Goal: Information Seeking & Learning: Understand process/instructions

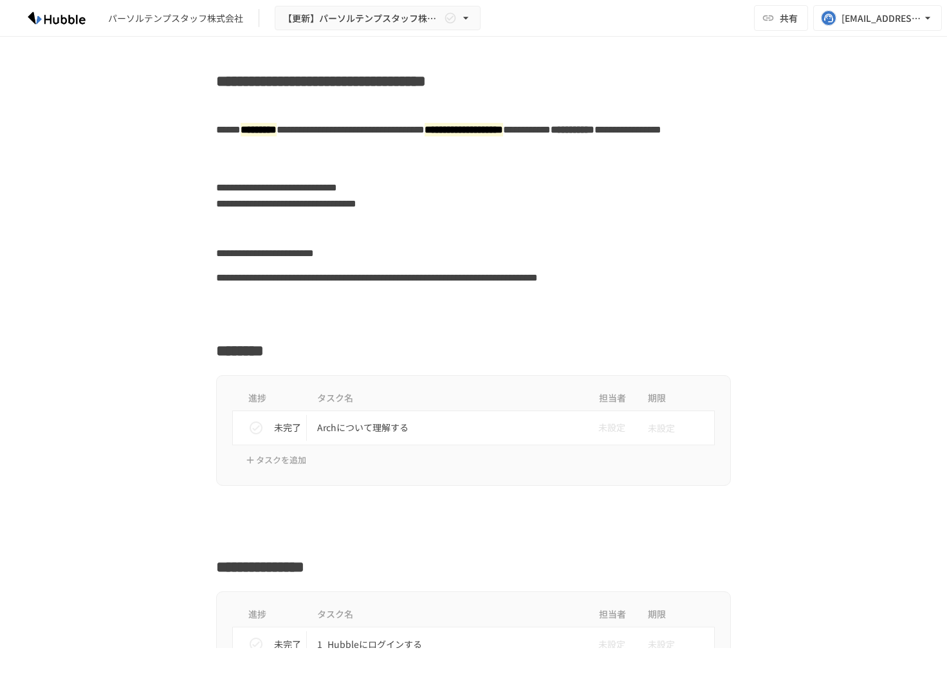
scroll to position [2024, 0]
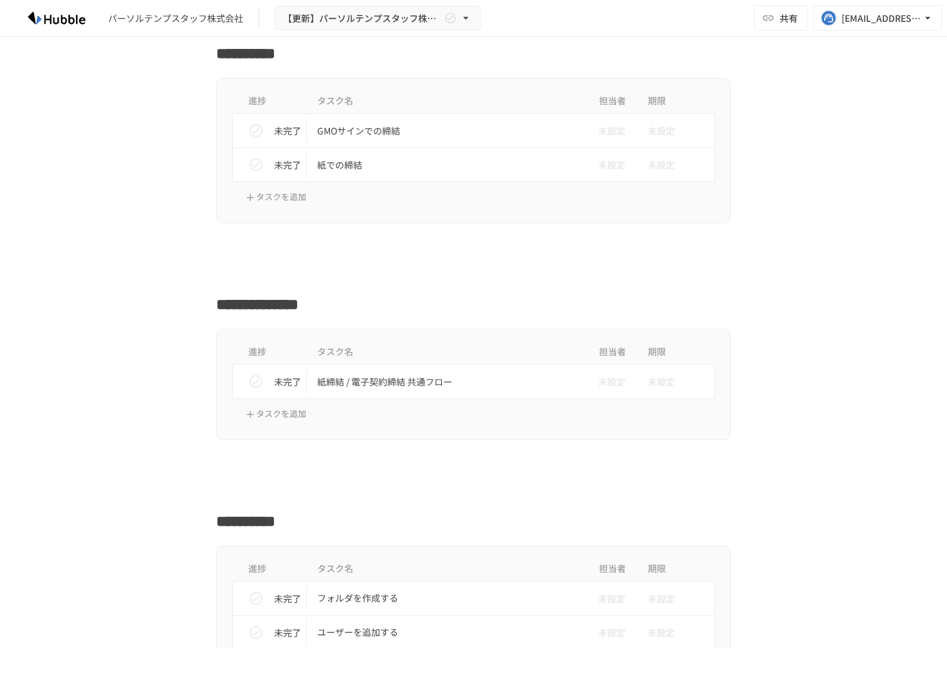
click at [93, 284] on div at bounding box center [473, 273] width 785 height 24
click at [792, 346] on div "進捗 タスク名 担当者 期限 未完了 紙締結 / 電子契約締結 共通フロー 未設定 未設定 タスクを追加" at bounding box center [473, 384] width 785 height 111
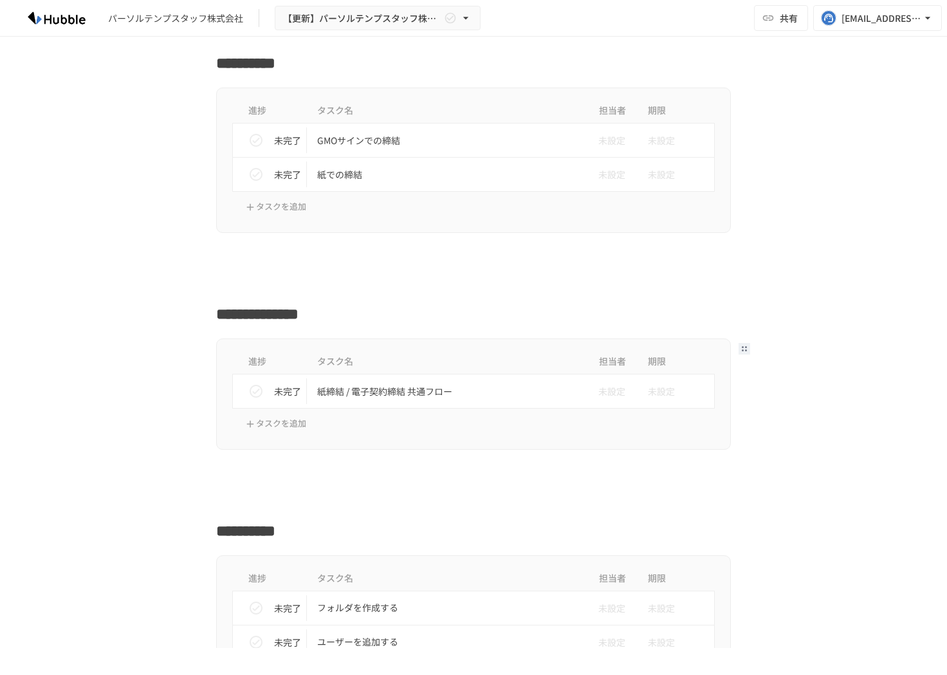
scroll to position [2018, 0]
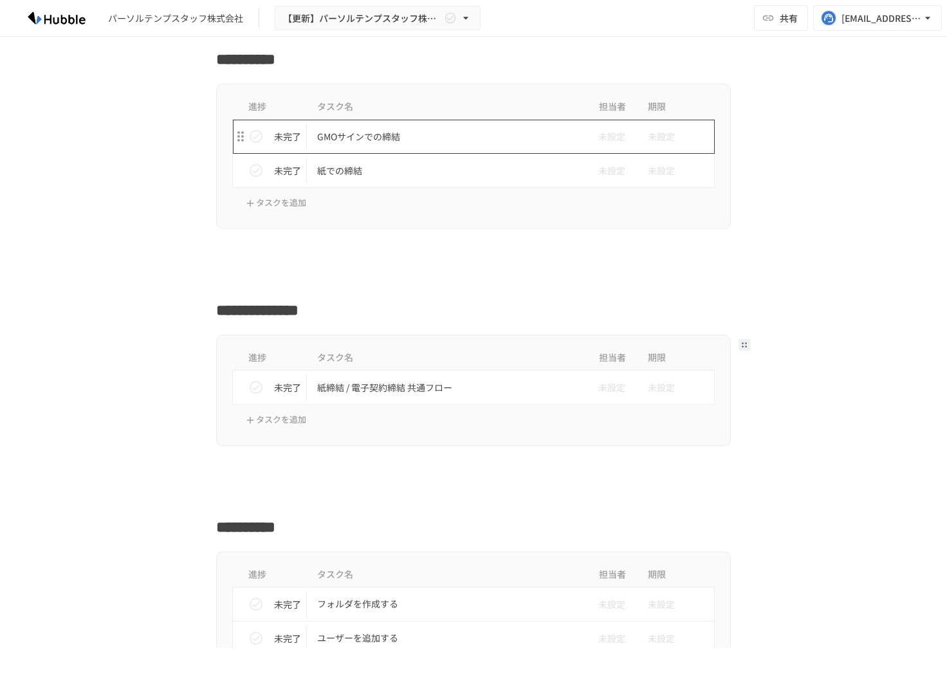
click at [431, 138] on p "GMOサインでの締結" at bounding box center [446, 137] width 259 height 16
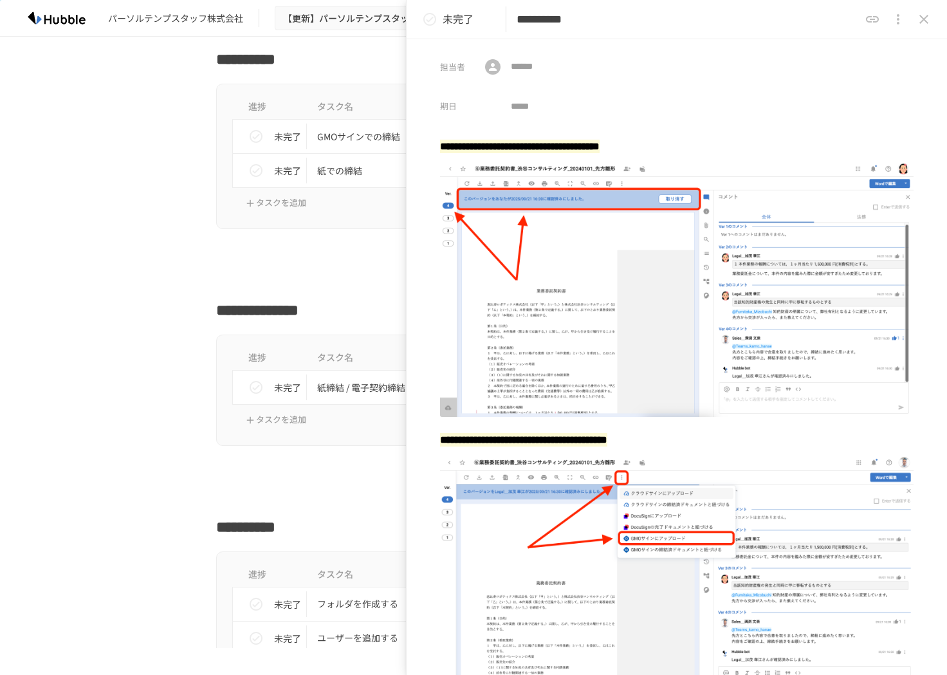
click at [925, 17] on icon "close drawer" at bounding box center [924, 19] width 9 height 9
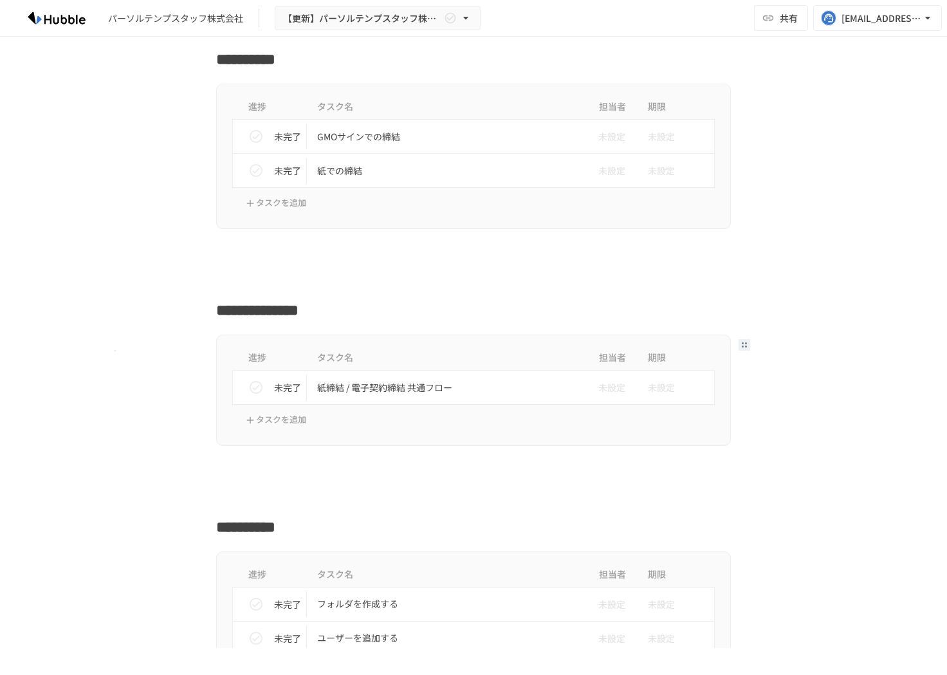
click at [115, 350] on div "進捗 タスク名 担当者 期限 未完了 紙締結 / 電子契約締結 共通フロー 未設定 未設定 タスクを追加" at bounding box center [473, 390] width 785 height 111
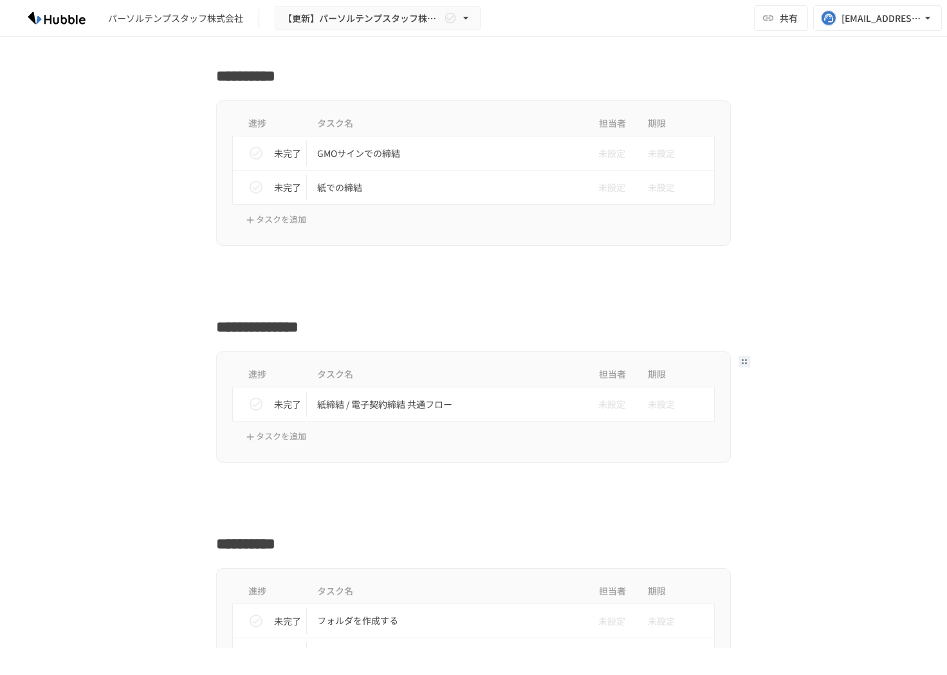
scroll to position [1997, 0]
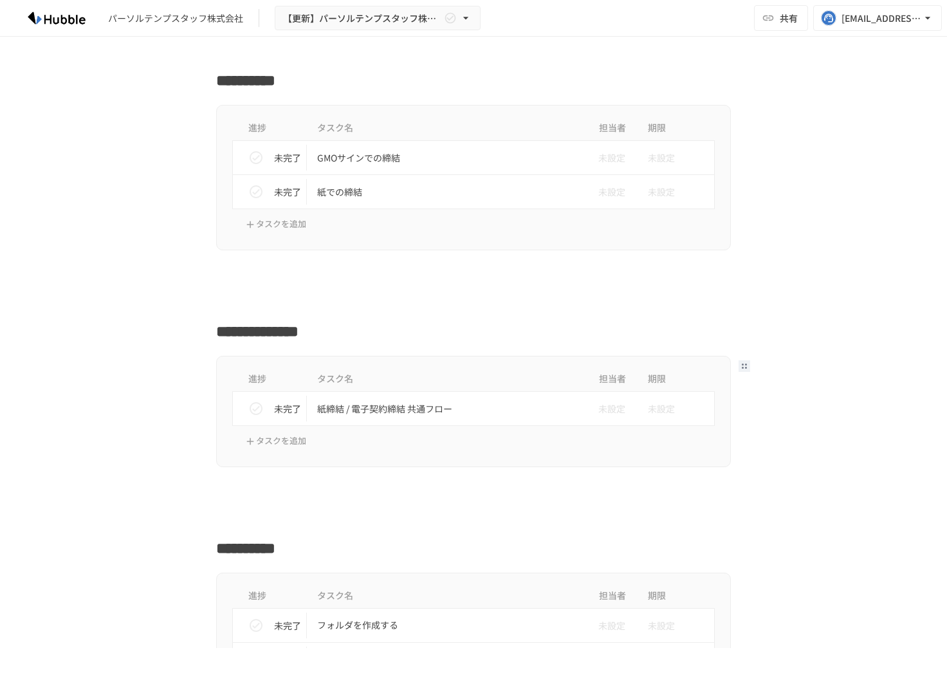
click at [792, 275] on div at bounding box center [473, 275] width 785 height 24
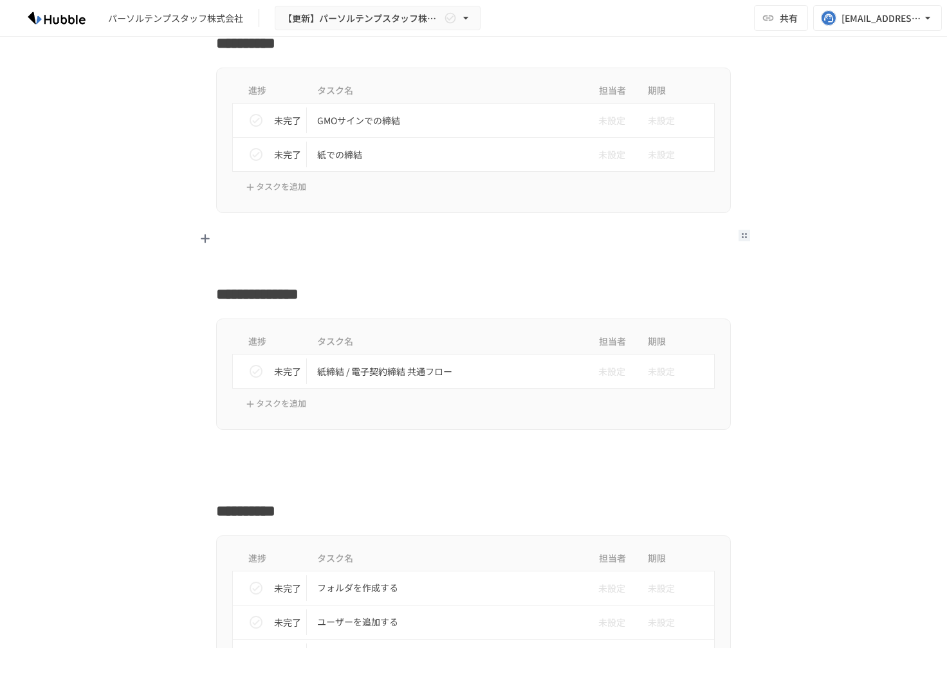
scroll to position [1998, 0]
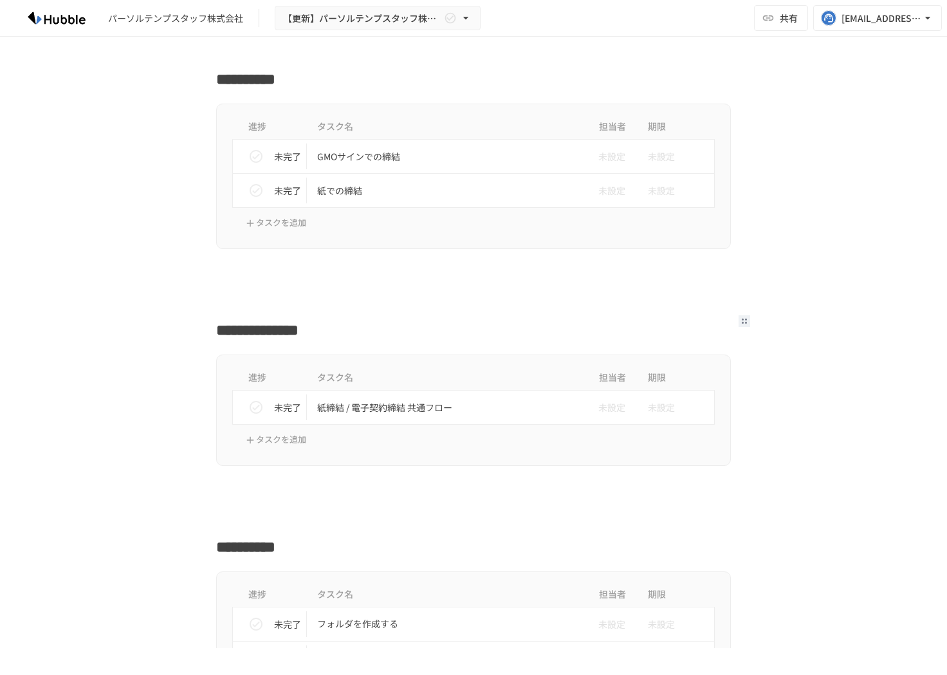
click at [822, 201] on div "進捗 タスク名 担当者 期限 未完了 GMOサインでの締結 未設定 未設定 未完了 紙での締結 未設定 未設定 タスクを追加" at bounding box center [473, 176] width 785 height 145
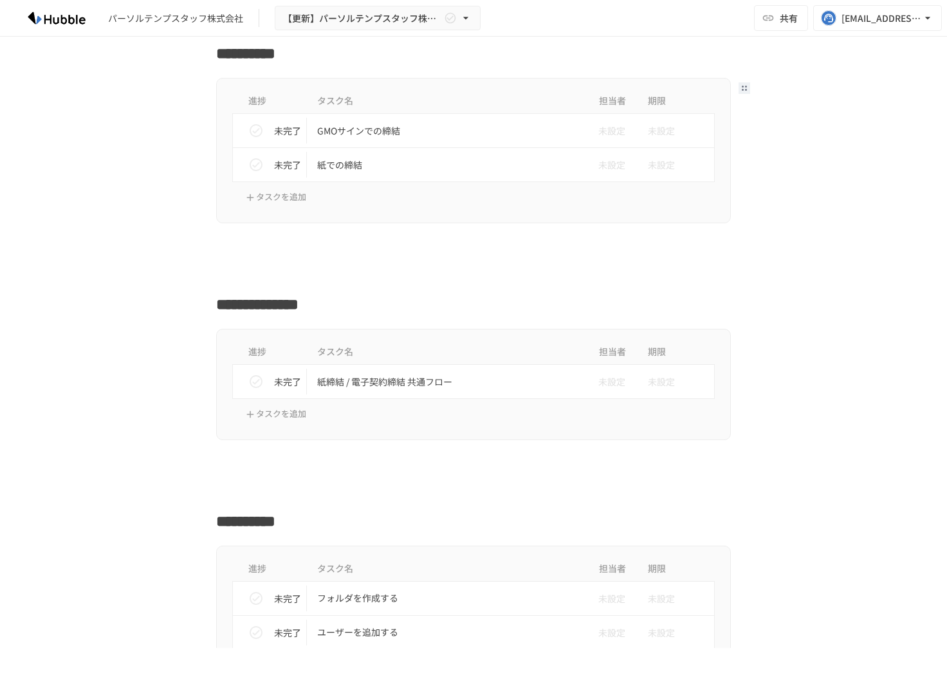
scroll to position [2015, 0]
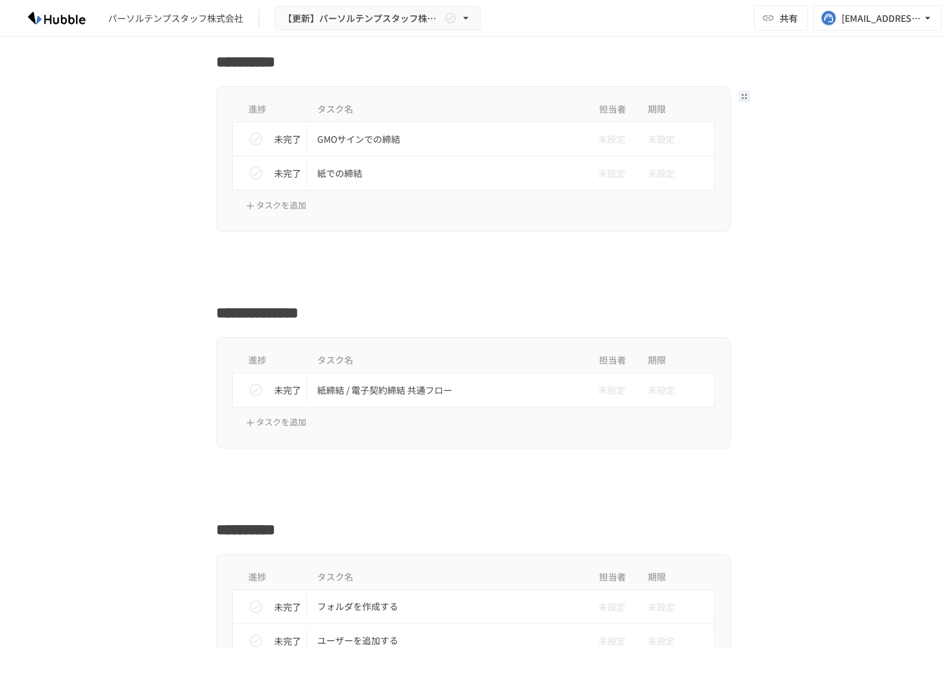
click at [850, 292] on div at bounding box center [473, 281] width 785 height 24
click at [850, 267] on div at bounding box center [473, 257] width 785 height 24
click at [820, 394] on div "進捗 タスク名 担当者 期限 未完了 紙締結 / 電子契約締結 共通フロー 未設定 未設定 タスクを追加" at bounding box center [473, 392] width 785 height 111
click at [85, 222] on div "進捗 タスク名 担当者 期限 未完了 GMOサインでの締結 未設定 未設定 未完了 紙での締結 未設定 未設定 タスクを追加" at bounding box center [473, 158] width 785 height 145
click at [119, 270] on div at bounding box center [473, 281] width 785 height 24
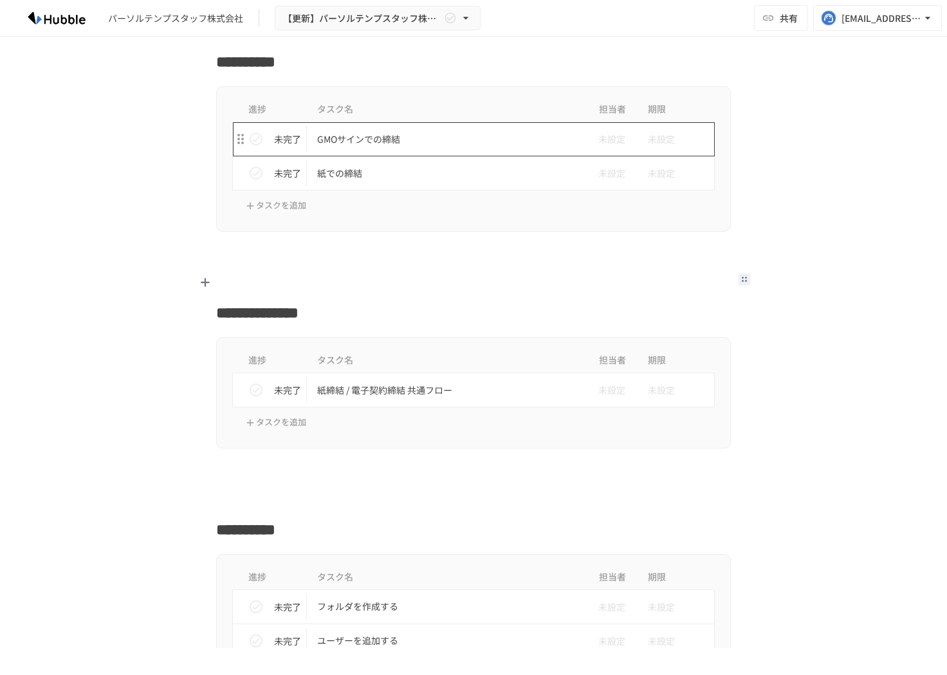
click at [397, 154] on td "GMOサインでの締結" at bounding box center [446, 139] width 279 height 34
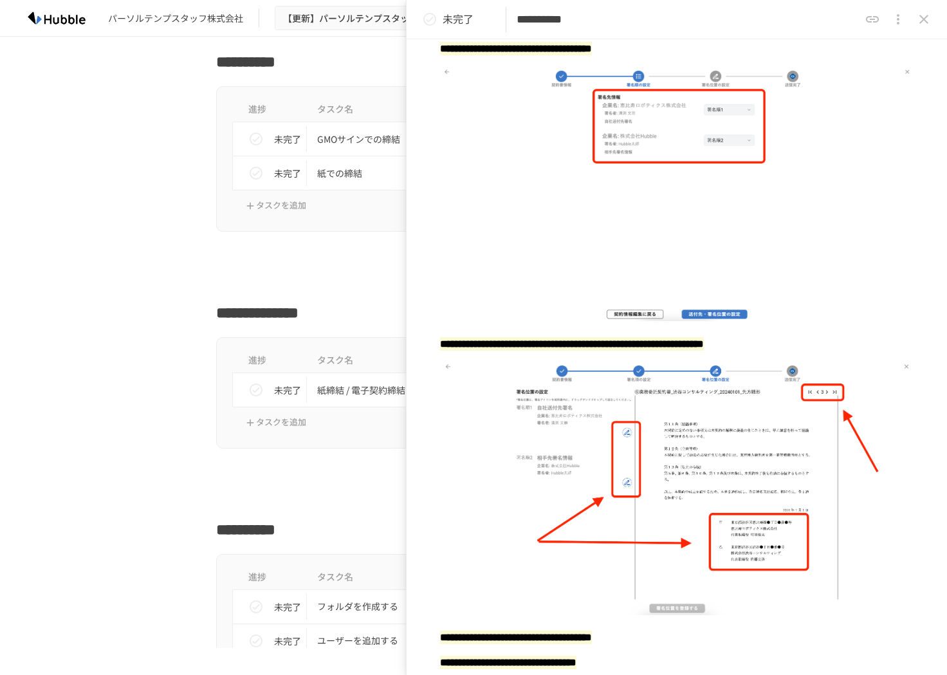
scroll to position [1561, 0]
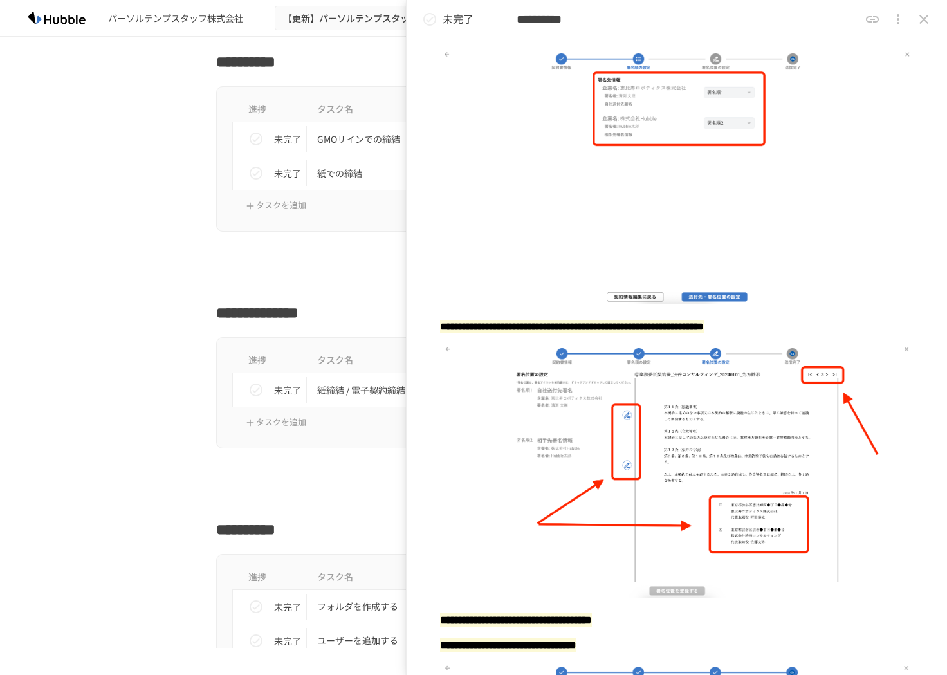
click at [919, 19] on icon "close drawer" at bounding box center [923, 19] width 15 height 15
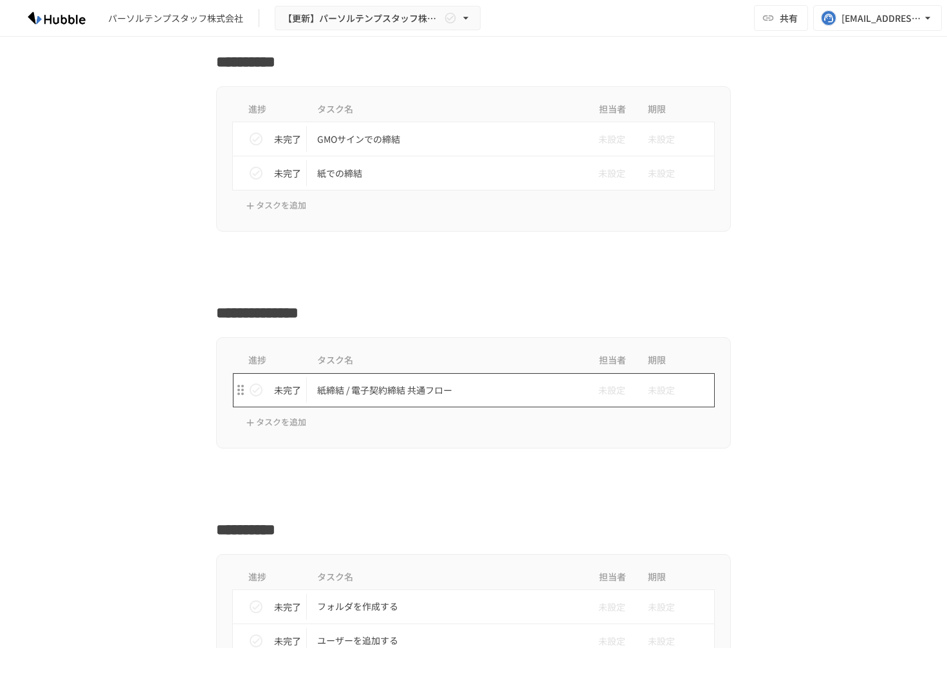
click at [367, 394] on p "紙締結 / 電子契約締結 共通フロー" at bounding box center [446, 390] width 259 height 16
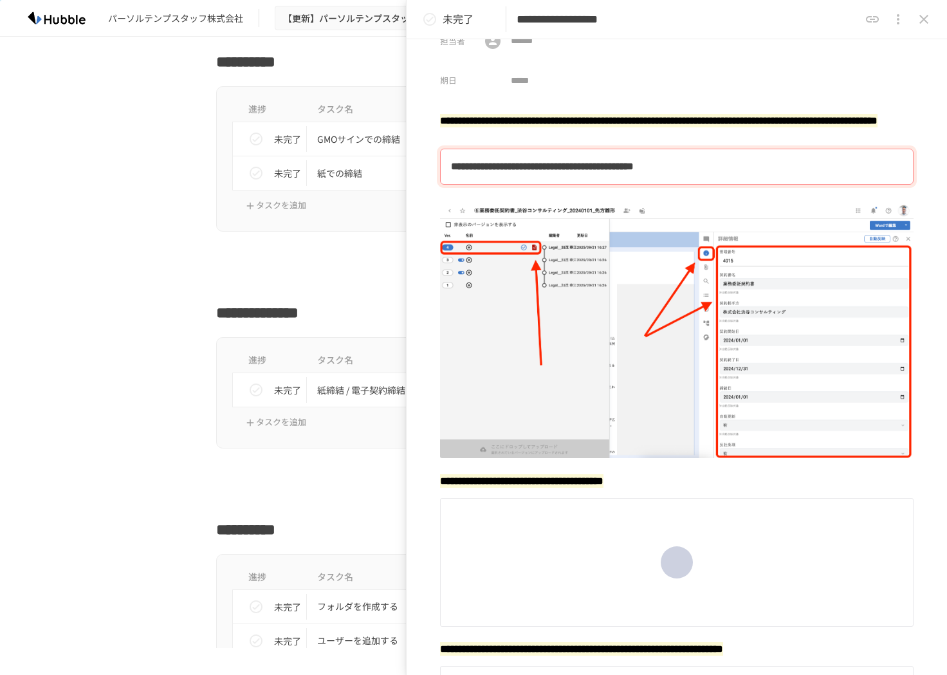
scroll to position [59, 0]
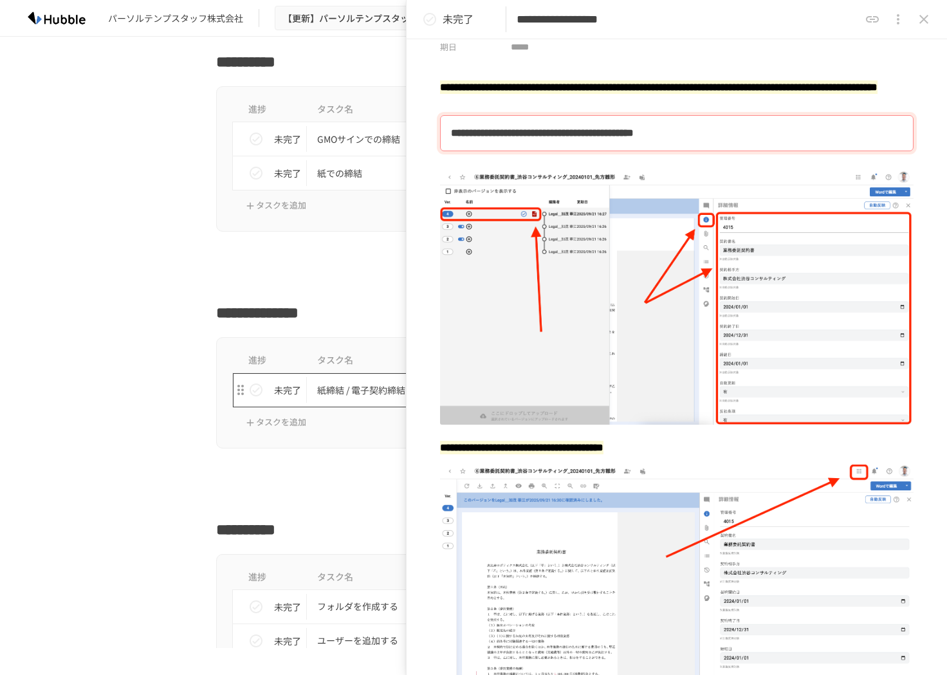
click at [386, 392] on p "紙締結 / 電子契約締結 共通フロー" at bounding box center [446, 390] width 259 height 16
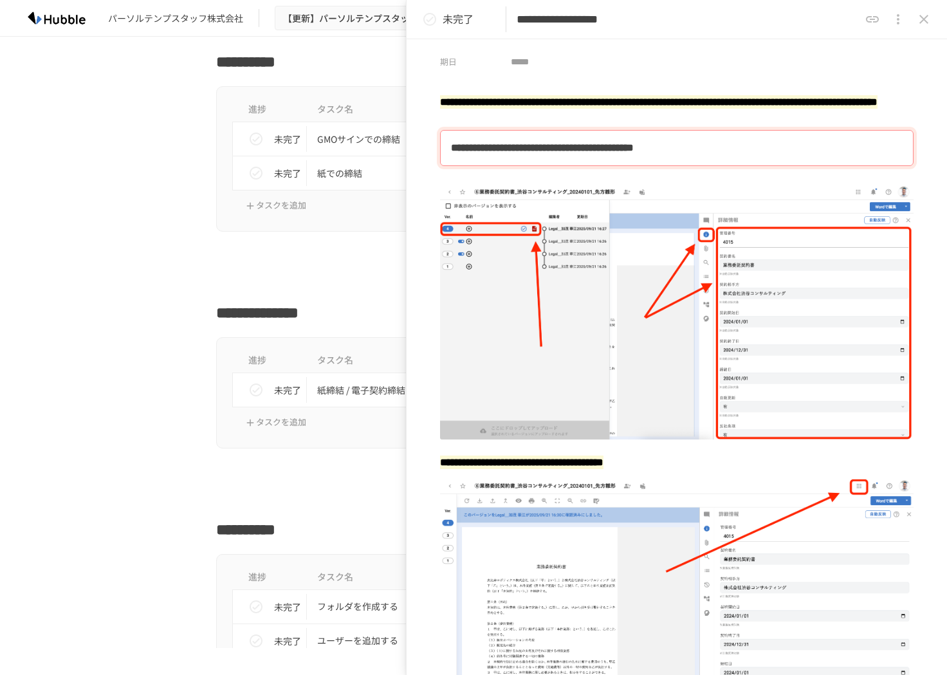
scroll to position [46, 0]
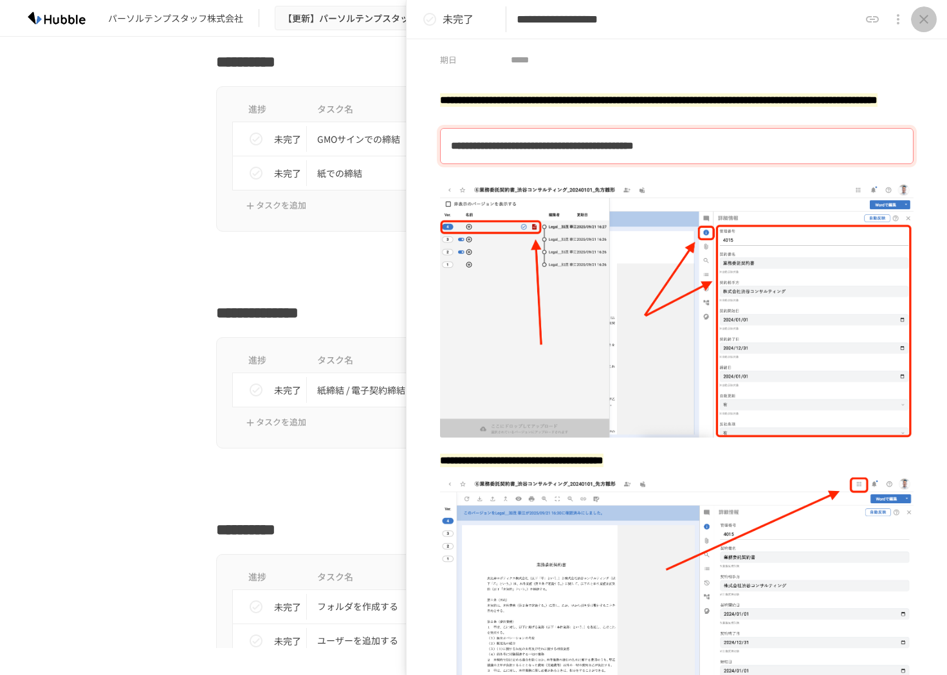
click at [920, 24] on icon "close drawer" at bounding box center [923, 19] width 15 height 15
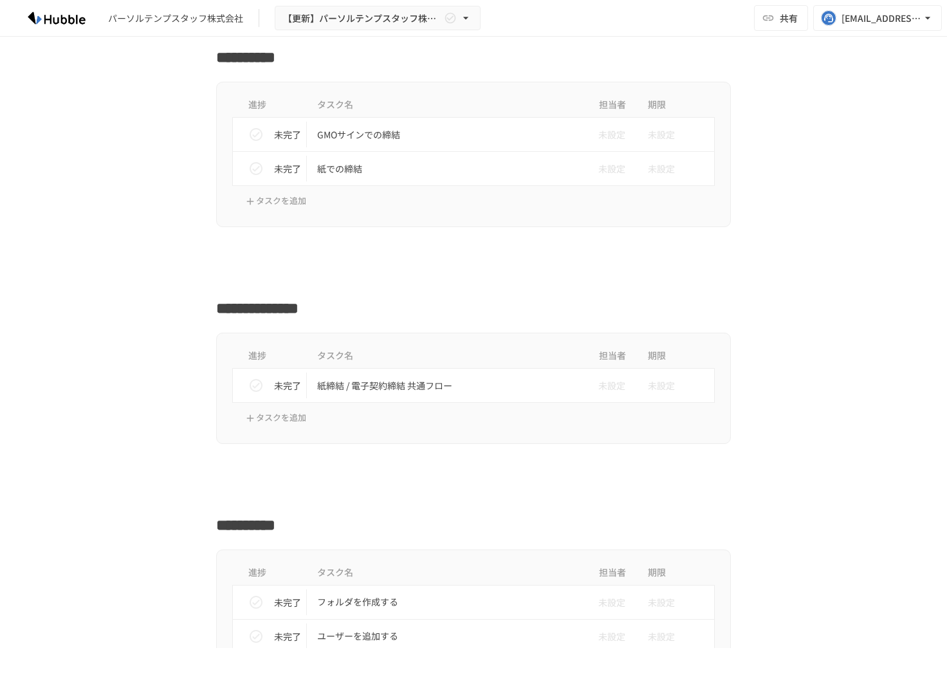
scroll to position [2004, 0]
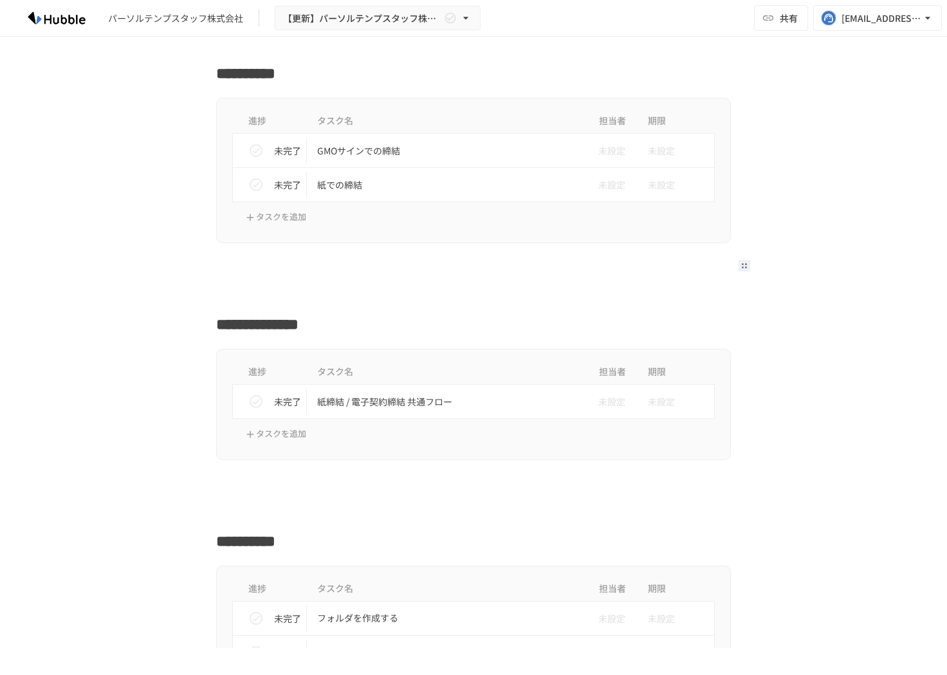
click at [120, 265] on div at bounding box center [473, 268] width 785 height 24
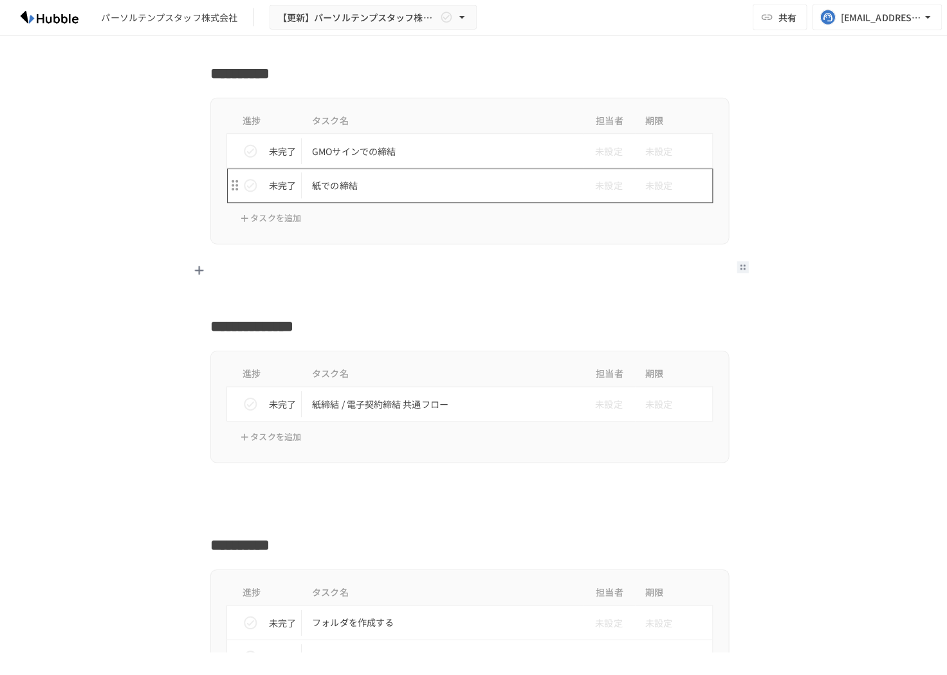
scroll to position [0, 0]
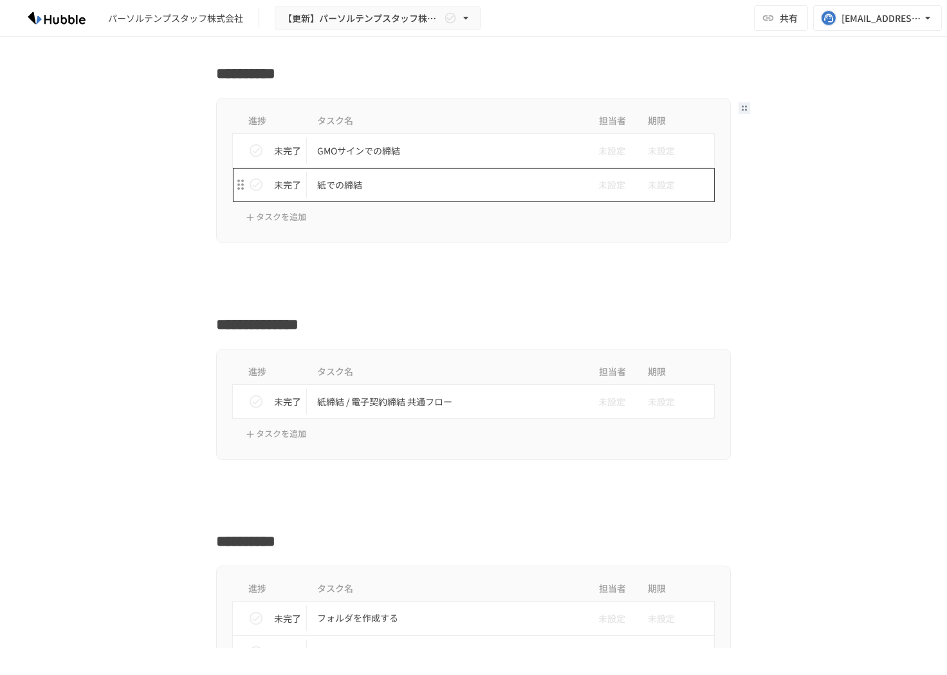
click at [406, 187] on p "紙での締結" at bounding box center [446, 185] width 259 height 16
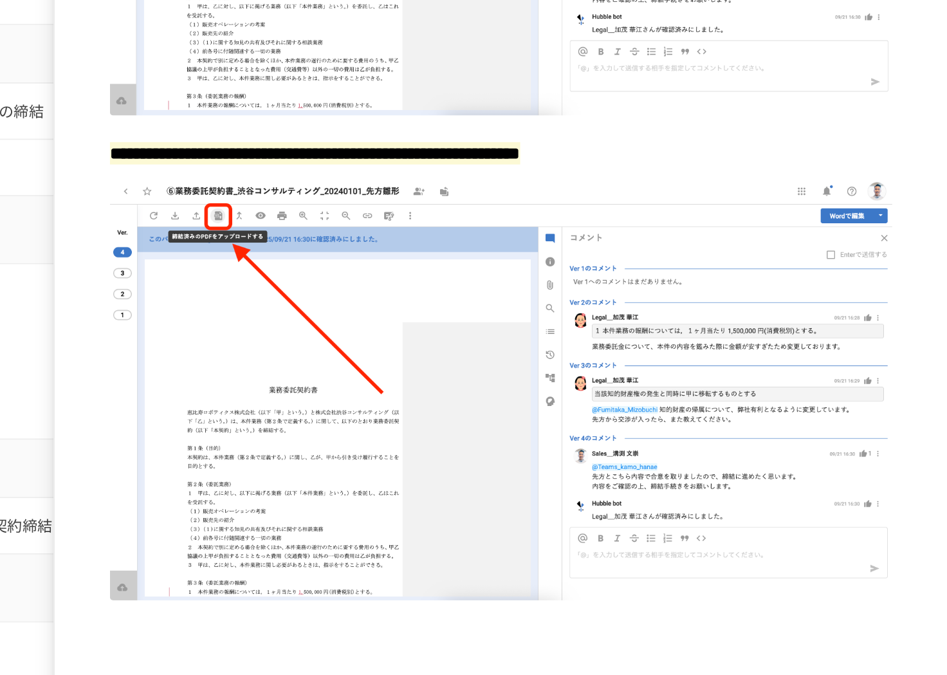
scroll to position [323, 0]
drag, startPoint x: 530, startPoint y: 161, endPoint x: 598, endPoint y: 162, distance: 68.2
click at [598, 169] on mark "**********" at bounding box center [564, 176] width 248 height 14
click at [605, 301] on img at bounding box center [677, 319] width 474 height 254
click at [664, 169] on mark "**********" at bounding box center [564, 176] width 248 height 14
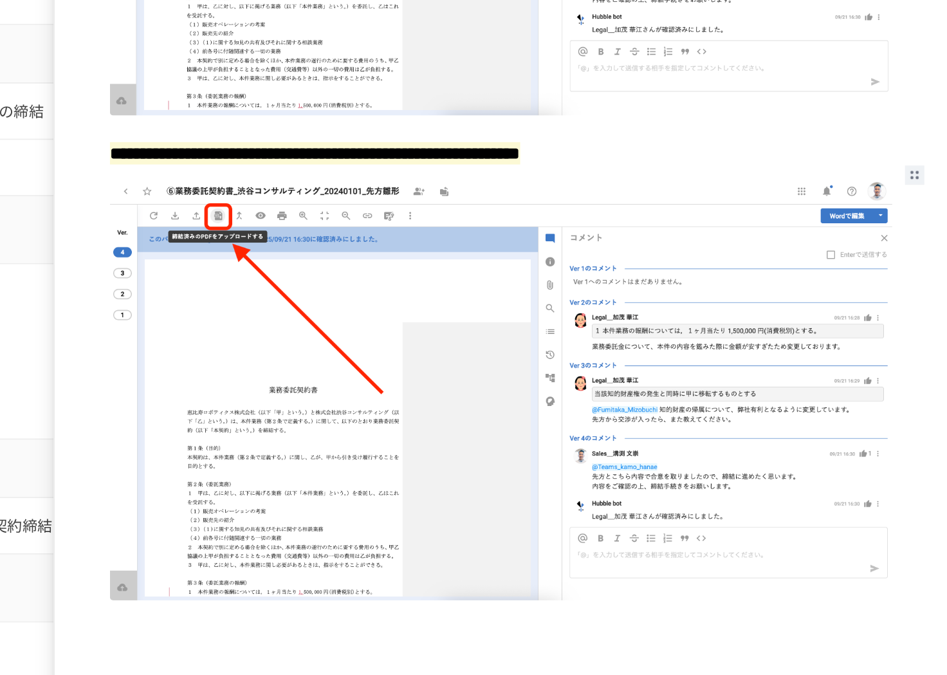
click at [689, 169] on mark "**********" at bounding box center [564, 176] width 248 height 14
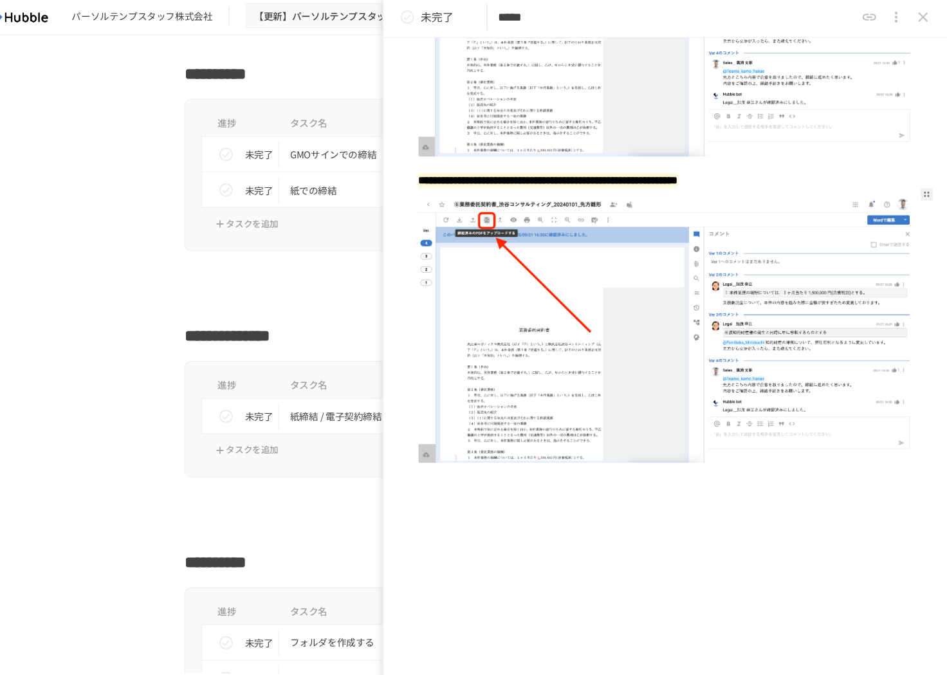
scroll to position [0, 0]
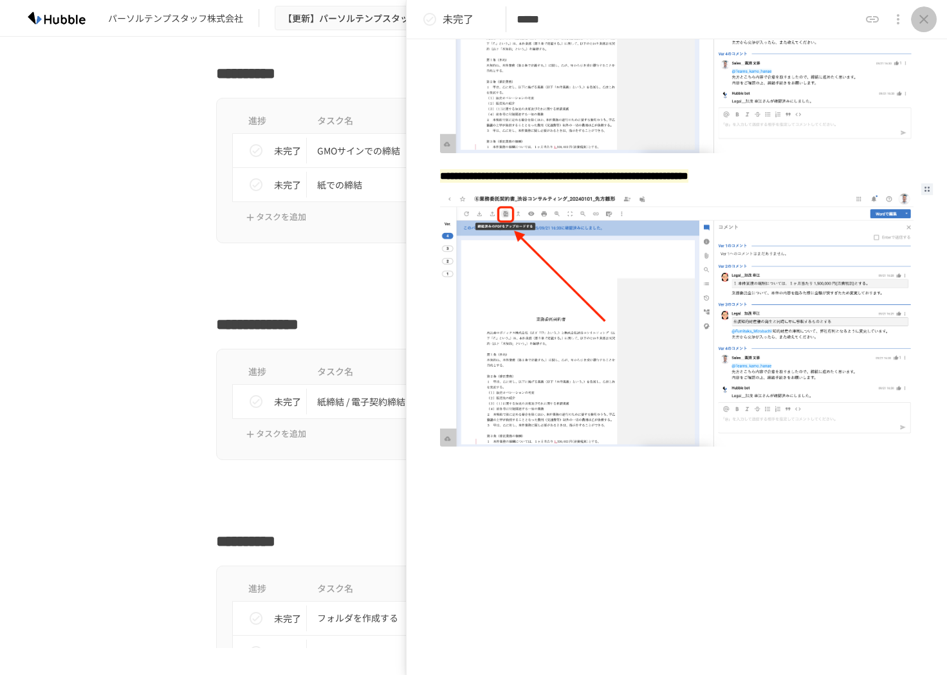
click at [925, 19] on icon "close drawer" at bounding box center [923, 19] width 15 height 15
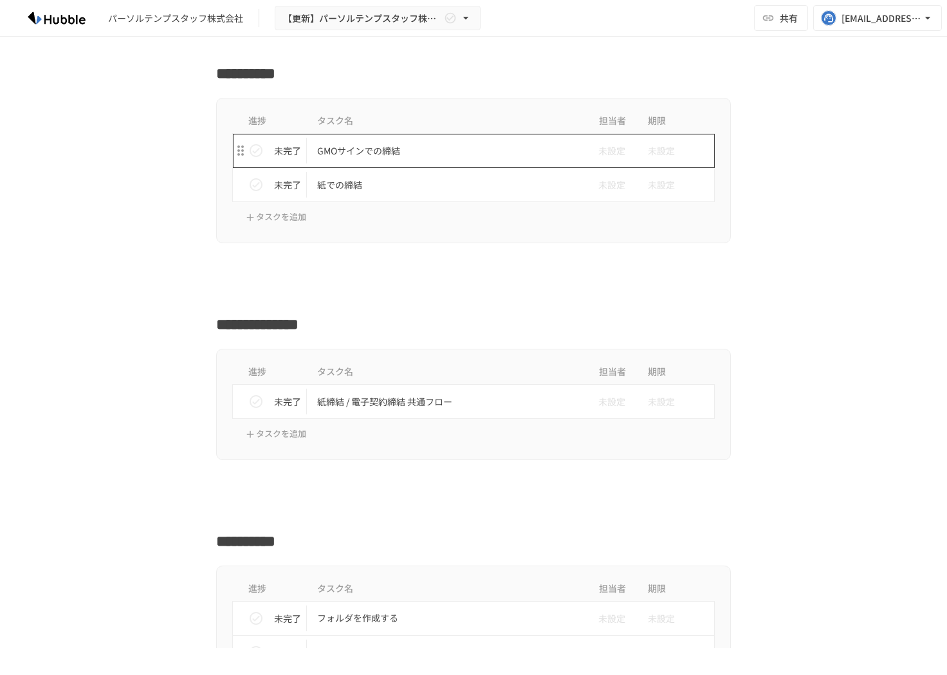
click at [427, 160] on td "GMOサインでの締結" at bounding box center [446, 151] width 279 height 34
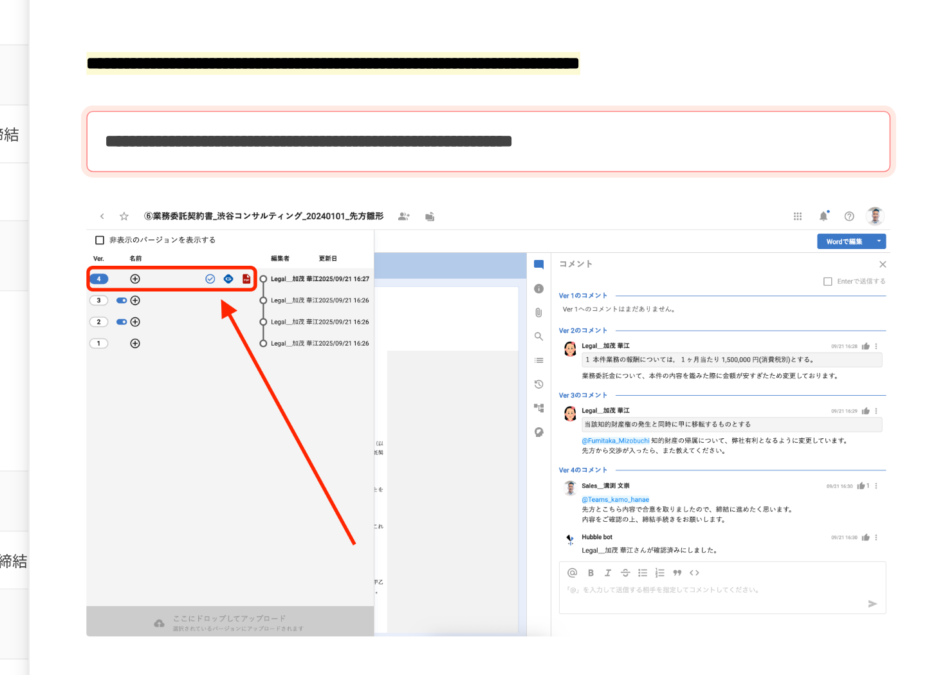
scroll to position [2300, 0]
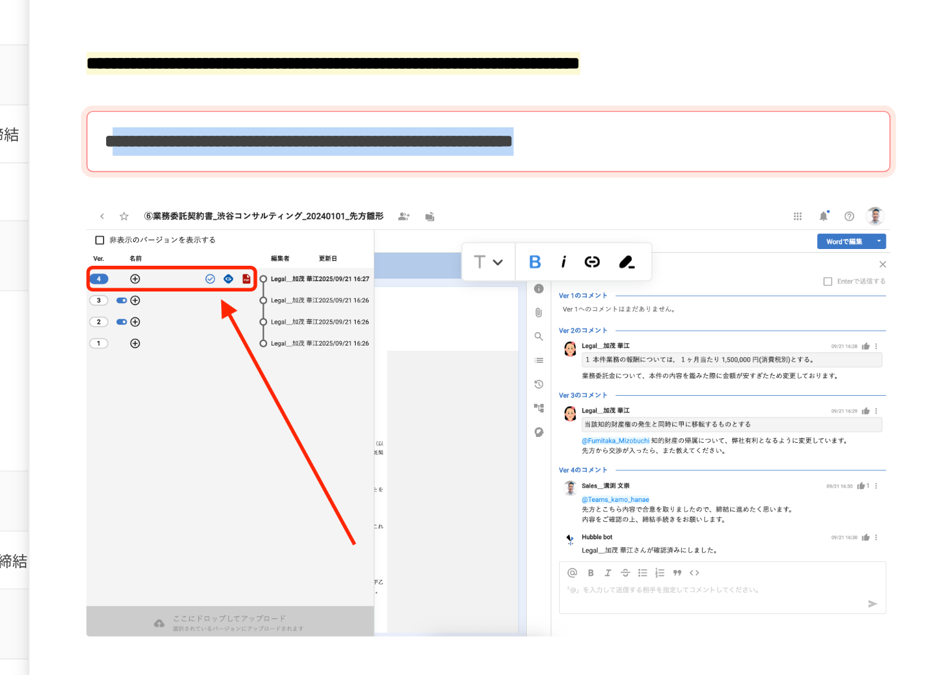
drag, startPoint x: 456, startPoint y: 178, endPoint x: 592, endPoint y: 190, distance: 136.3
click at [592, 167] on div "**********" at bounding box center [677, 155] width 452 height 24
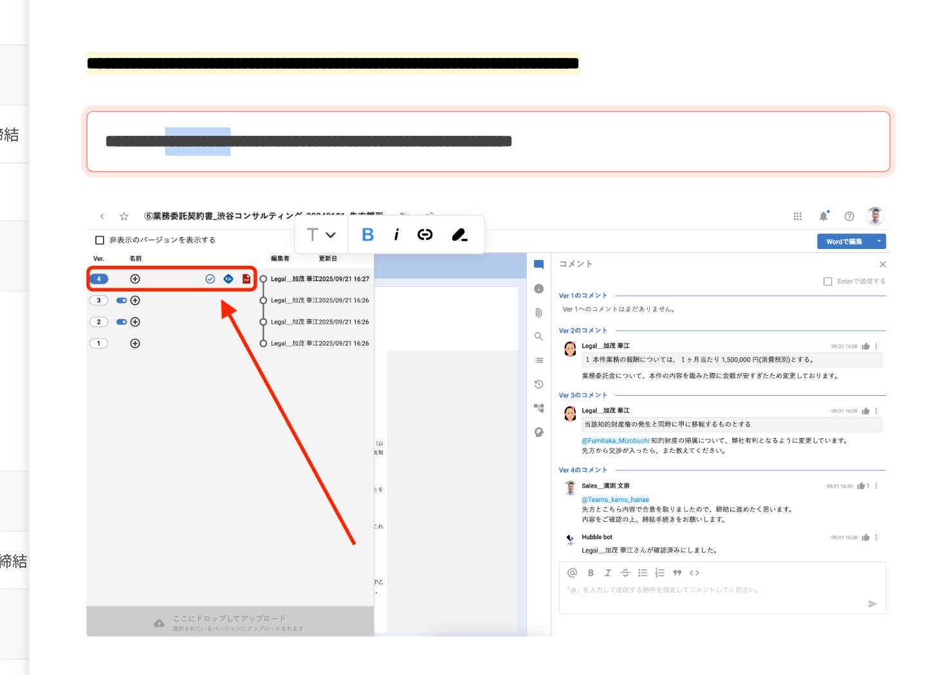
drag, startPoint x: 535, startPoint y: 178, endPoint x: 622, endPoint y: 177, distance: 86.9
click at [622, 160] on b "**********" at bounding box center [571, 155] width 241 height 10
click at [712, 167] on div "**********" at bounding box center [677, 155] width 452 height 24
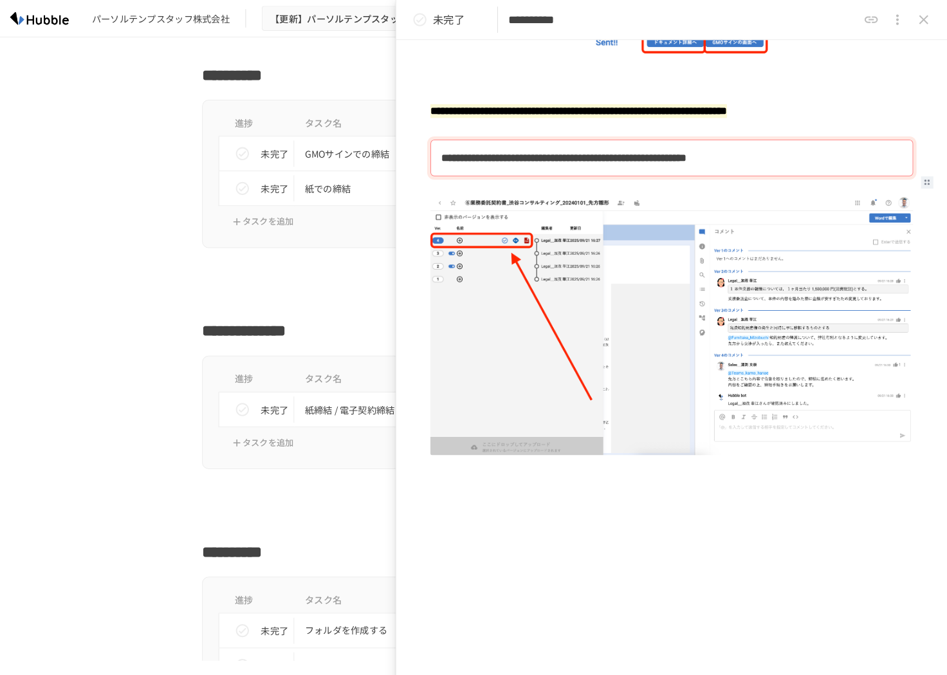
scroll to position [0, 0]
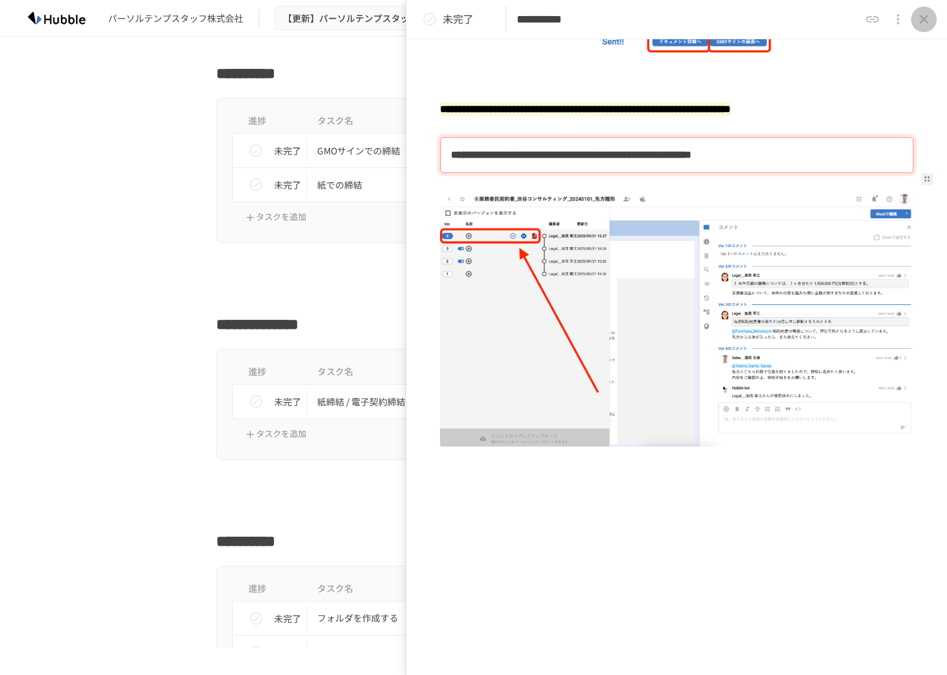
click at [923, 17] on icon "close drawer" at bounding box center [923, 19] width 15 height 15
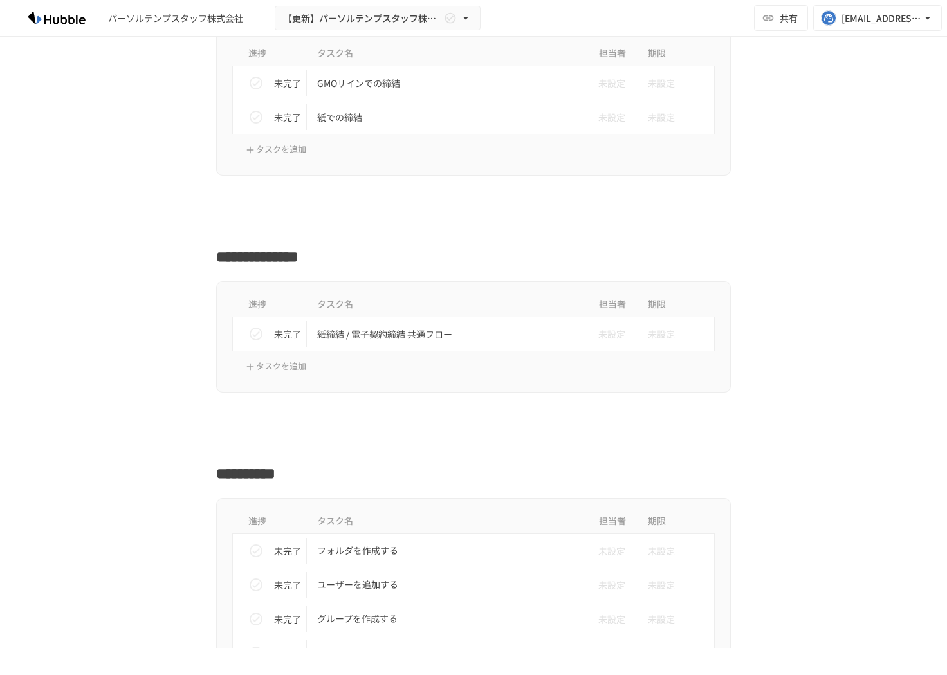
scroll to position [2073, 0]
click at [443, 328] on p "紙締結 / 電子契約締結 共通フロー" at bounding box center [446, 332] width 259 height 16
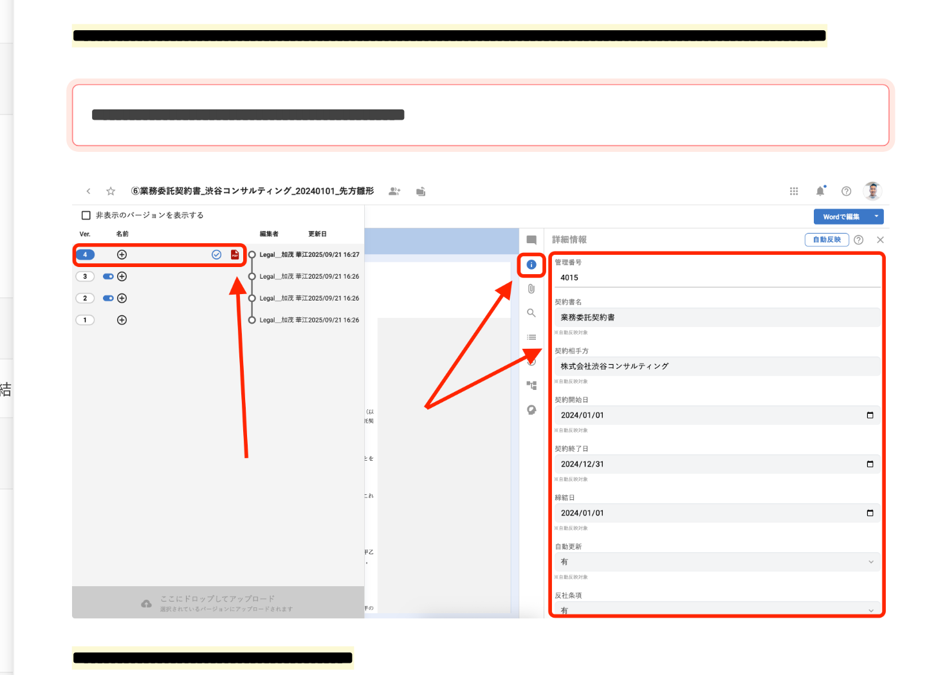
scroll to position [19, 0]
drag, startPoint x: 539, startPoint y: 130, endPoint x: 596, endPoint y: 127, distance: 56.7
click at [596, 127] on mark "**********" at bounding box center [659, 128] width 438 height 14
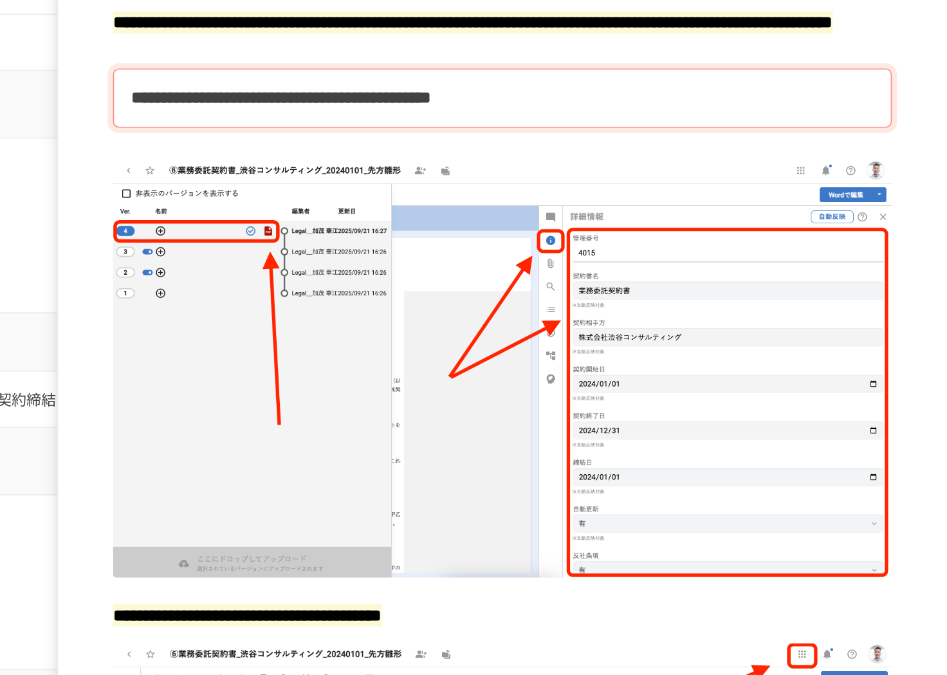
scroll to position [44, 0]
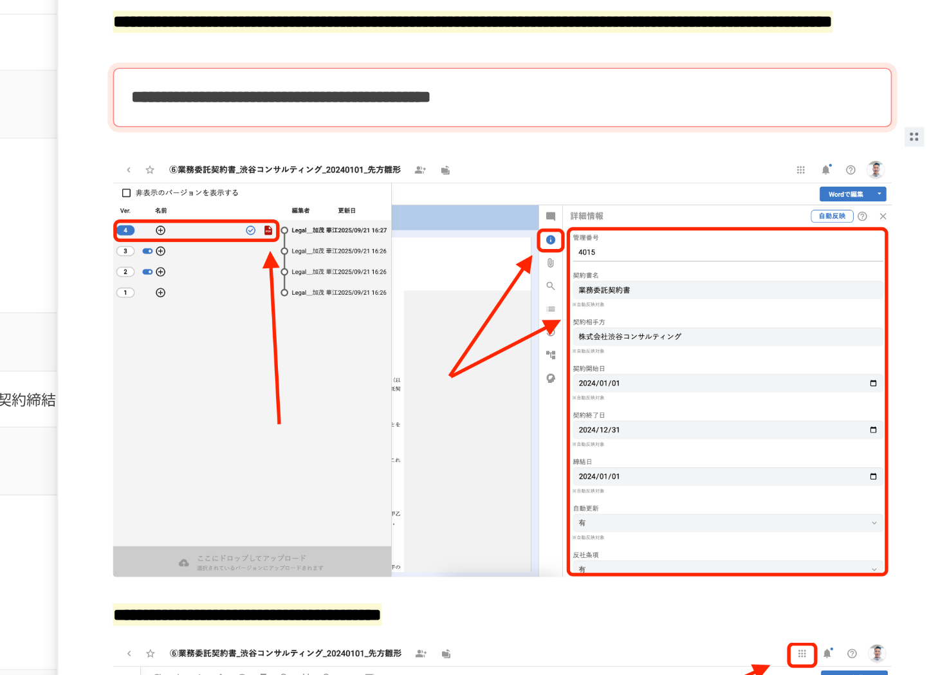
click at [634, 153] on b "**********" at bounding box center [542, 148] width 183 height 10
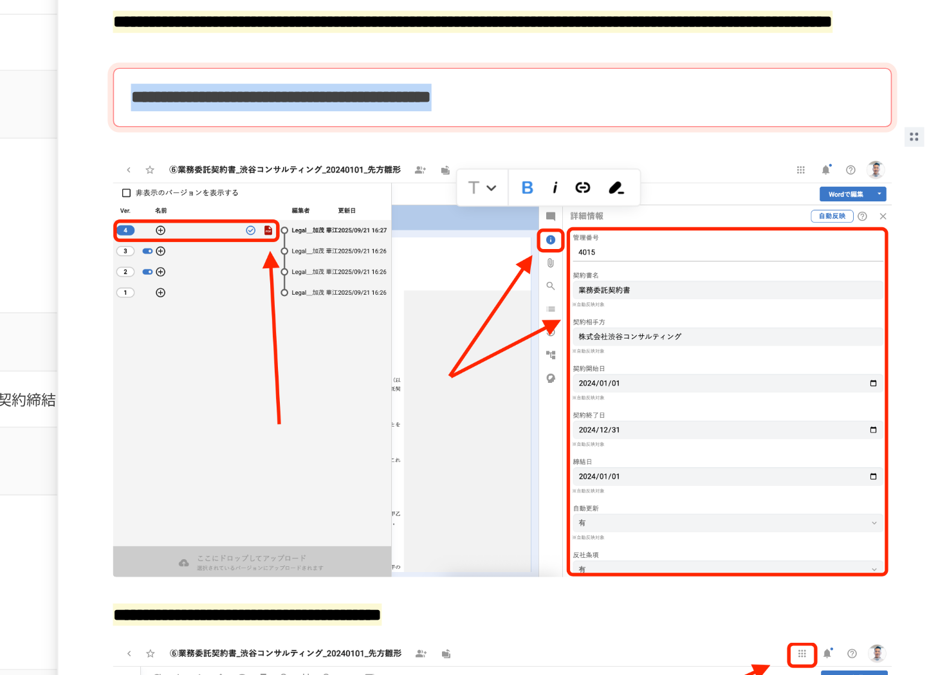
click at [634, 153] on b "**********" at bounding box center [542, 148] width 183 height 10
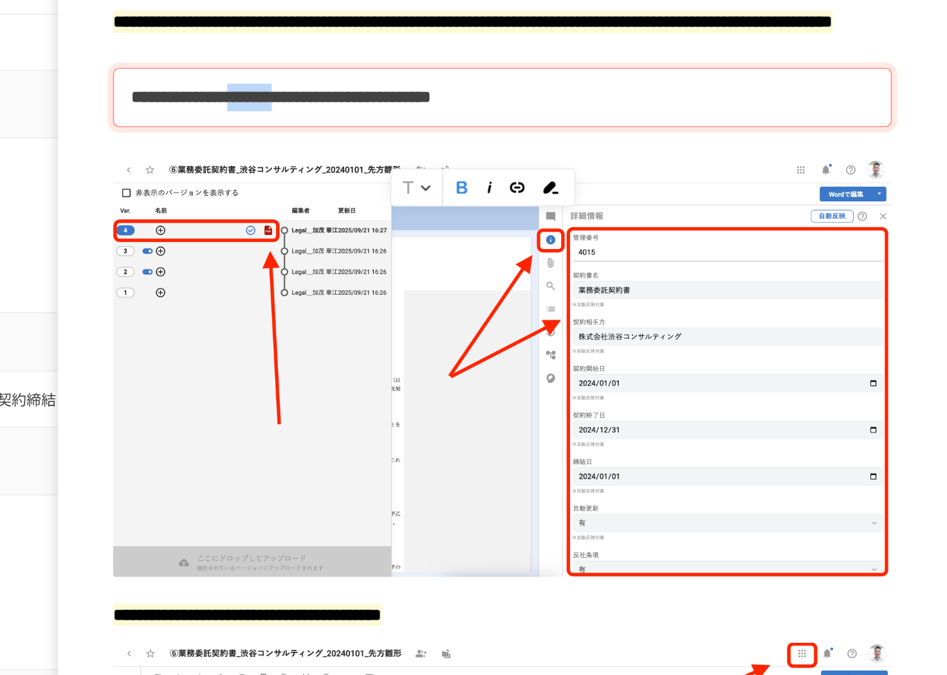
drag, startPoint x: 595, startPoint y: 185, endPoint x: 651, endPoint y: 183, distance: 56.0
click at [634, 153] on b "**********" at bounding box center [542, 148] width 183 height 10
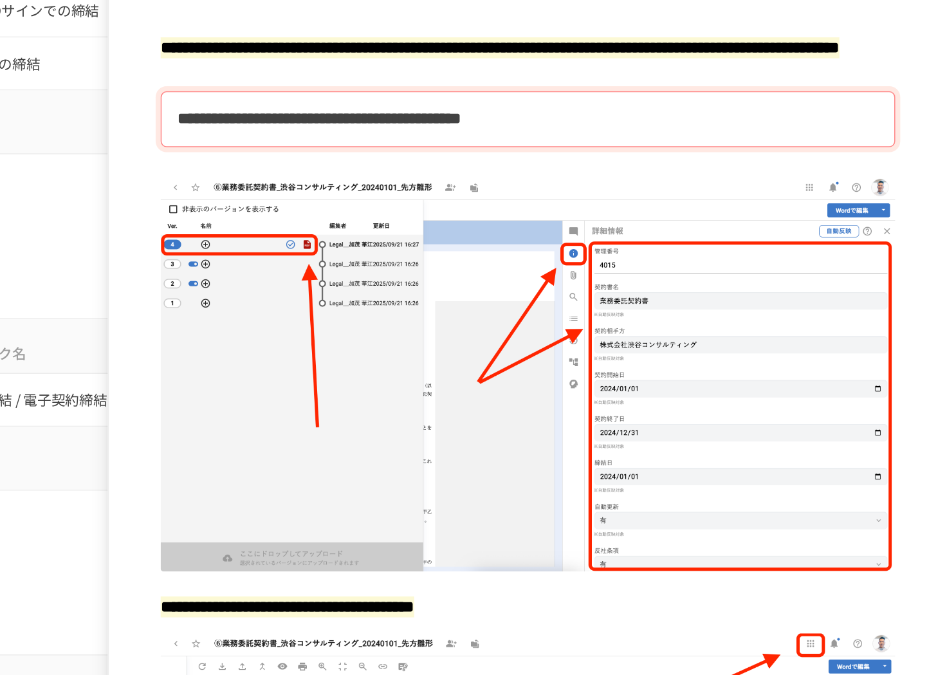
scroll to position [33, 0]
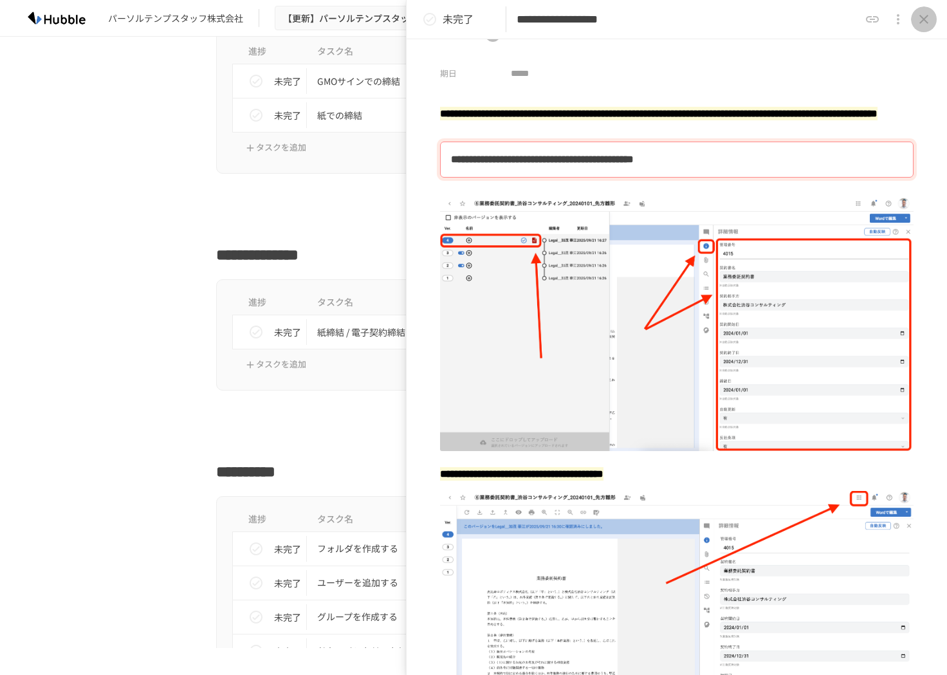
click at [922, 17] on icon "close drawer" at bounding box center [924, 19] width 9 height 9
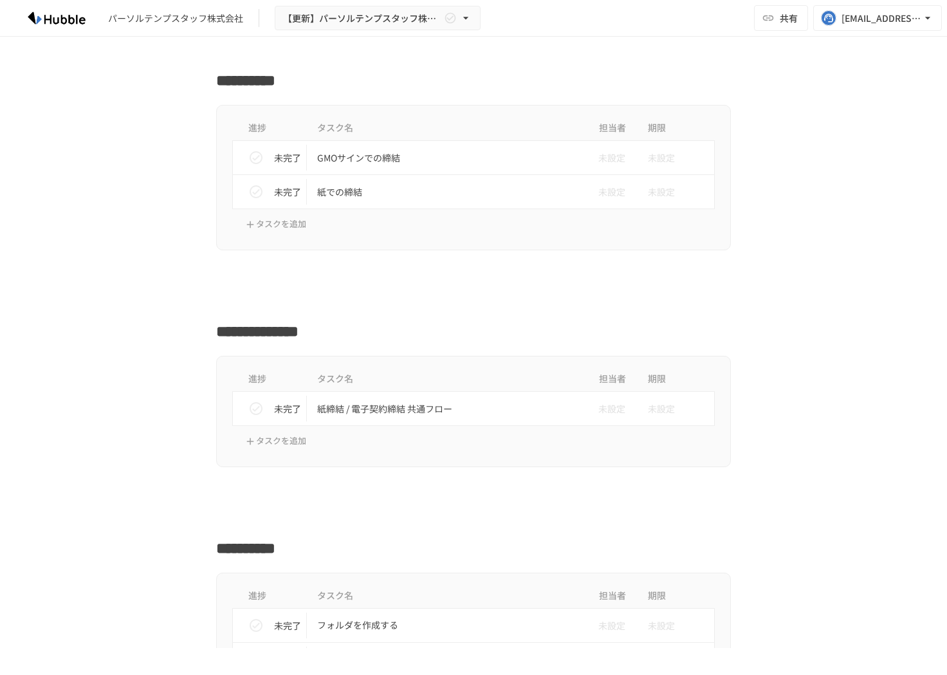
scroll to position [1992, 0]
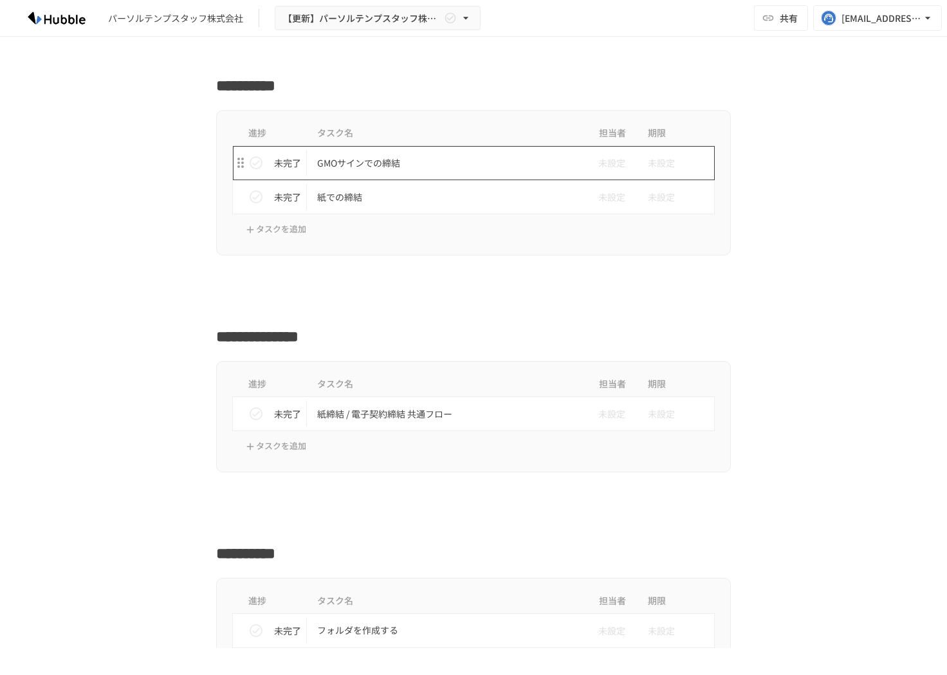
click at [444, 169] on p "GMOサインでの締結" at bounding box center [446, 163] width 259 height 16
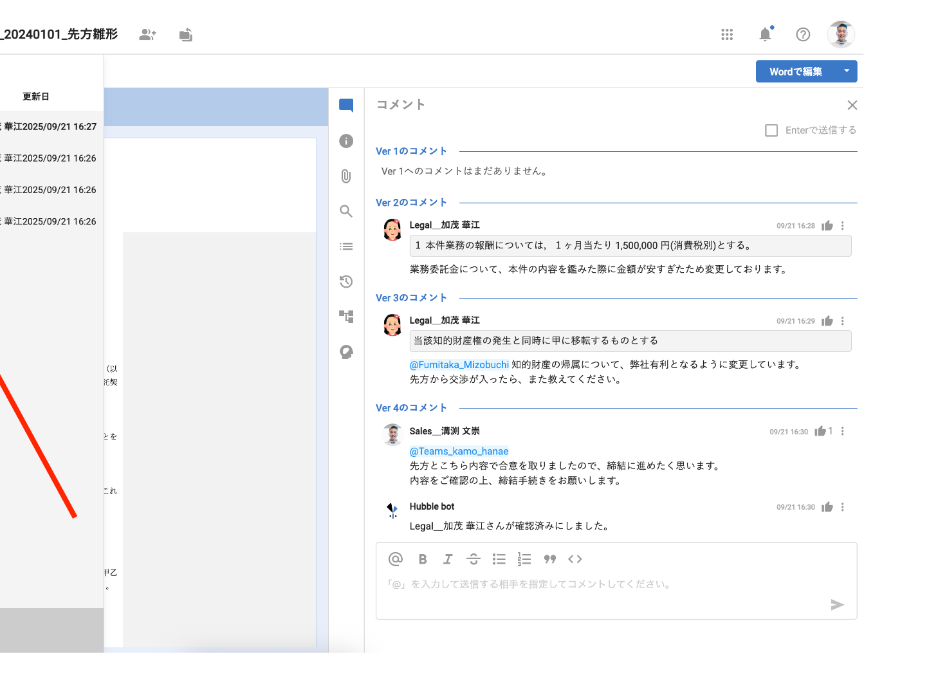
click at [777, 340] on img at bounding box center [677, 320] width 474 height 254
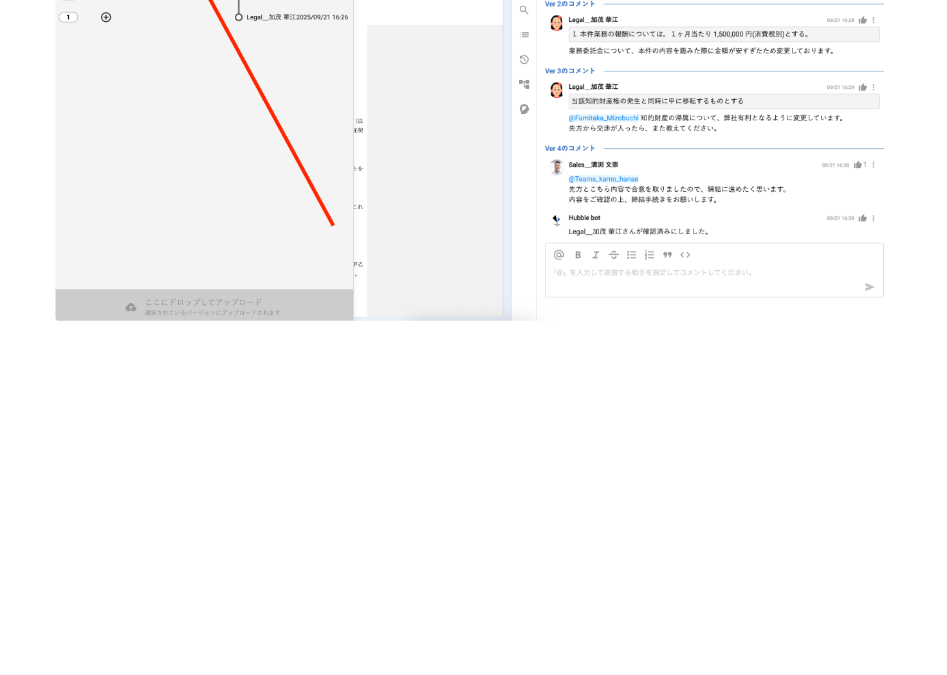
scroll to position [2273, 0]
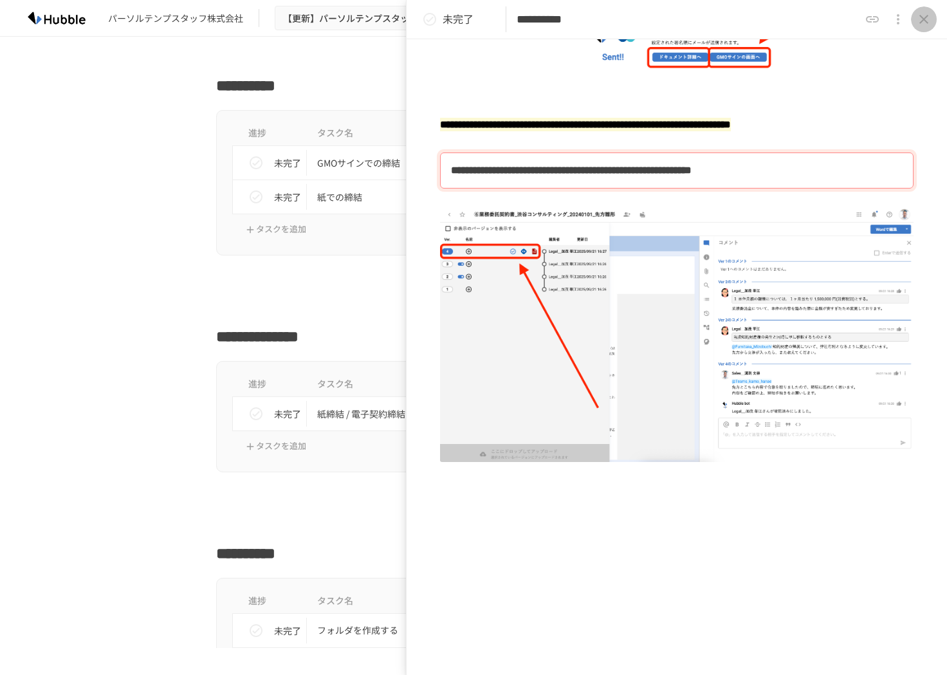
click at [924, 12] on icon "close drawer" at bounding box center [923, 19] width 15 height 15
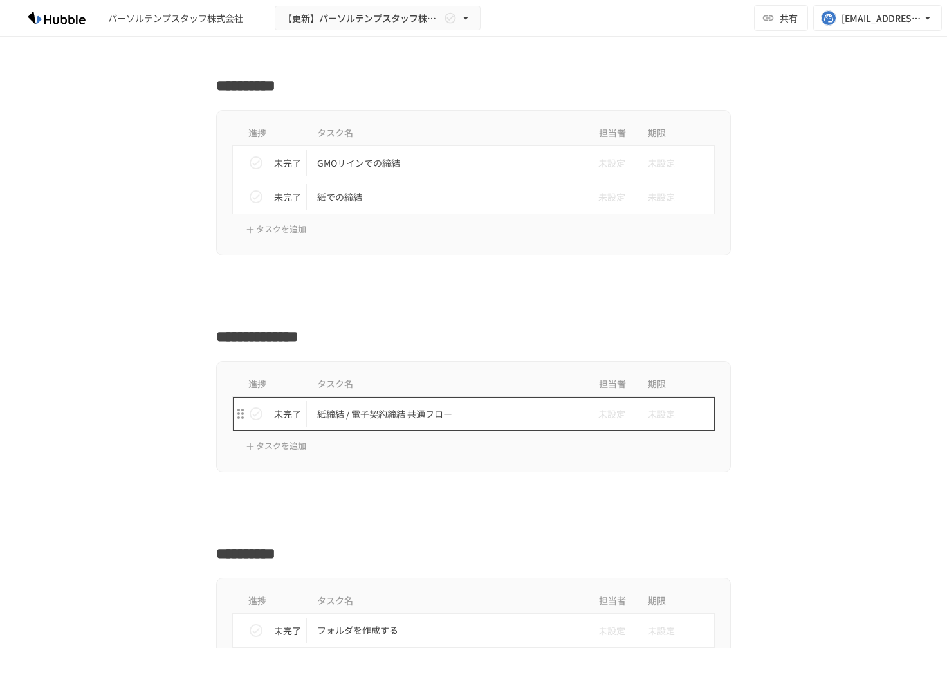
click at [440, 403] on td "紙締結 / 電子契約締結 共通フロー" at bounding box center [446, 414] width 279 height 34
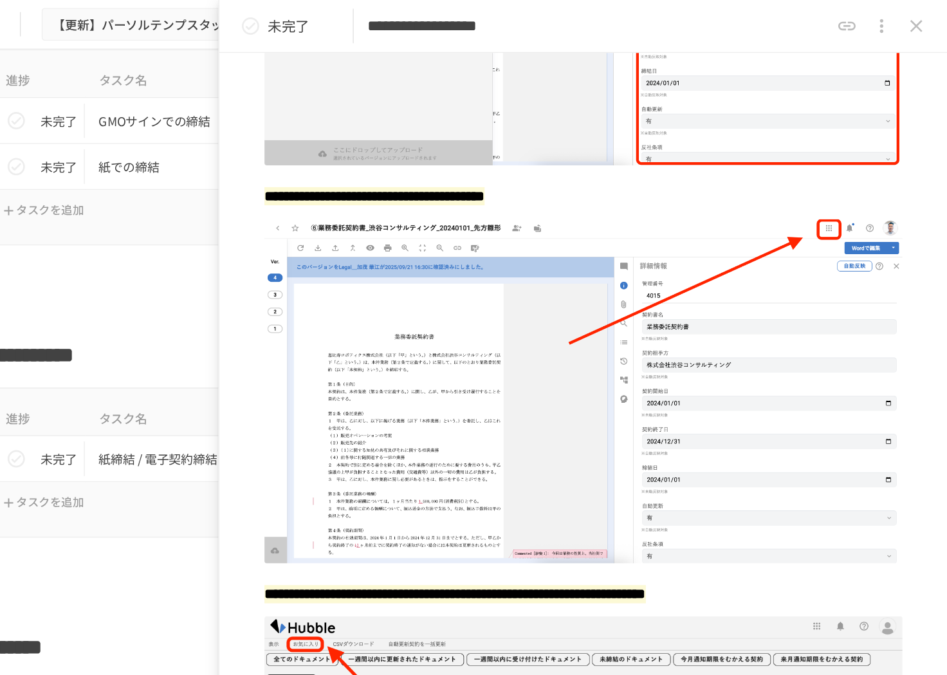
scroll to position [380, 0]
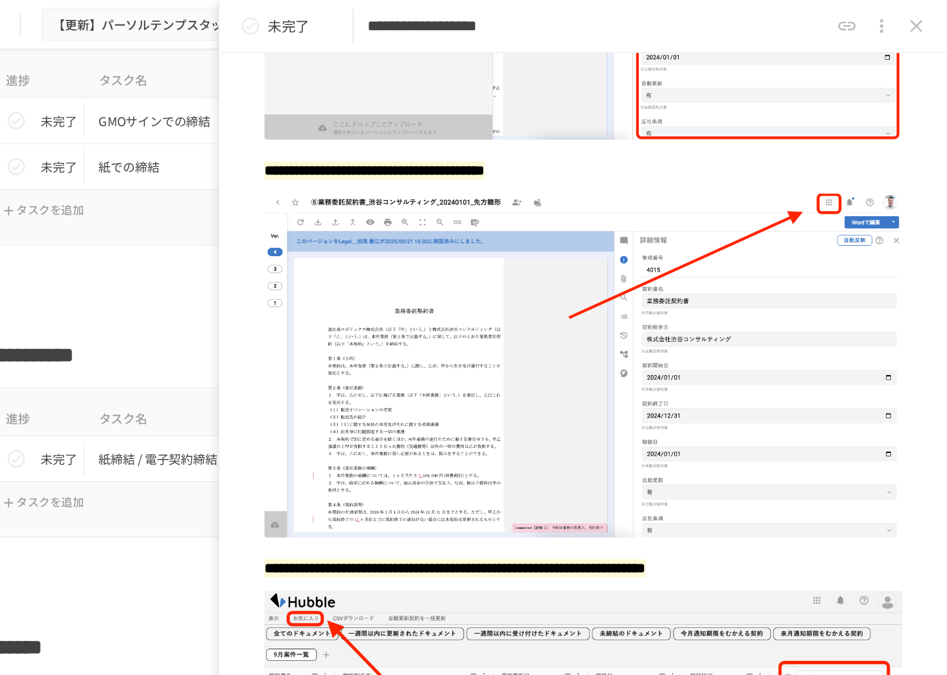
click at [923, 25] on icon "close drawer" at bounding box center [923, 19] width 15 height 15
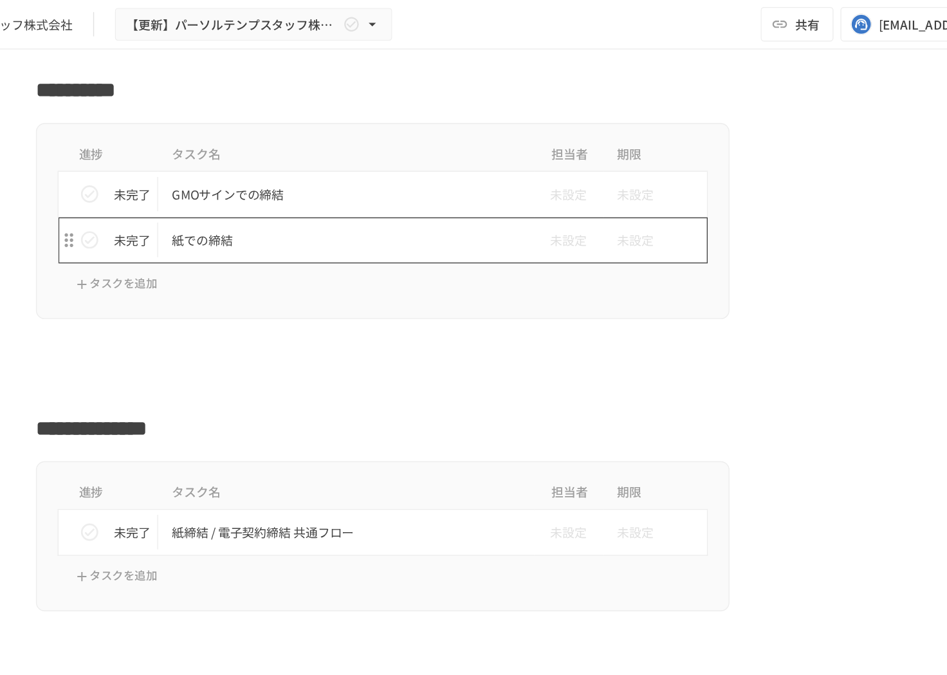
scroll to position [2008, 0]
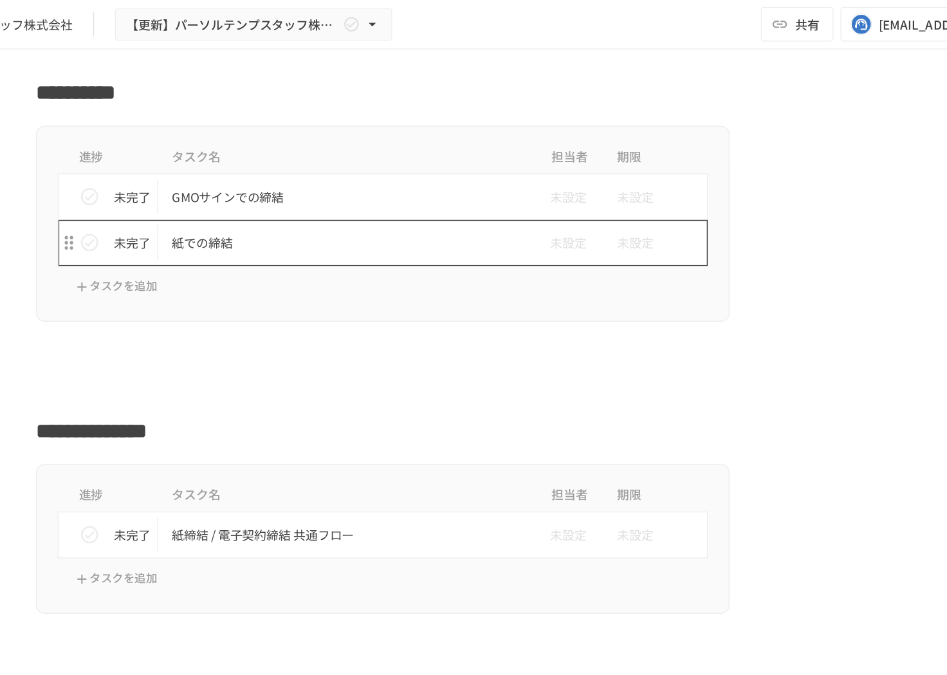
click at [432, 187] on p "紙での締結" at bounding box center [446, 180] width 259 height 16
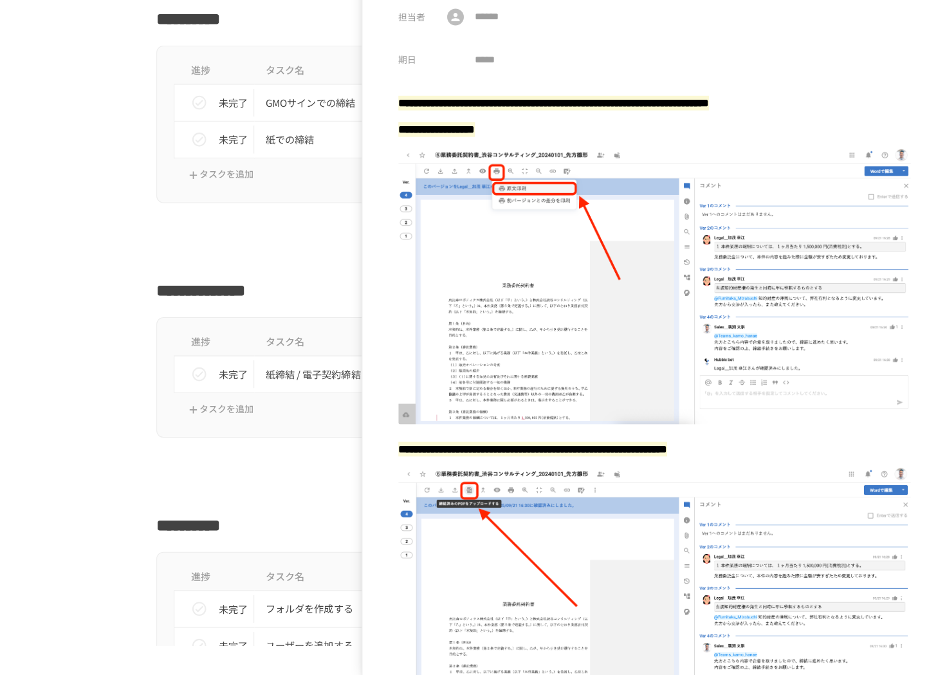
click at [133, 388] on div "進捗 タスク名 担当者 期限 未完了 紙締結 / 電子契約締結 共通フロー 未設定 未設定 タスクを追加" at bounding box center [473, 399] width 785 height 111
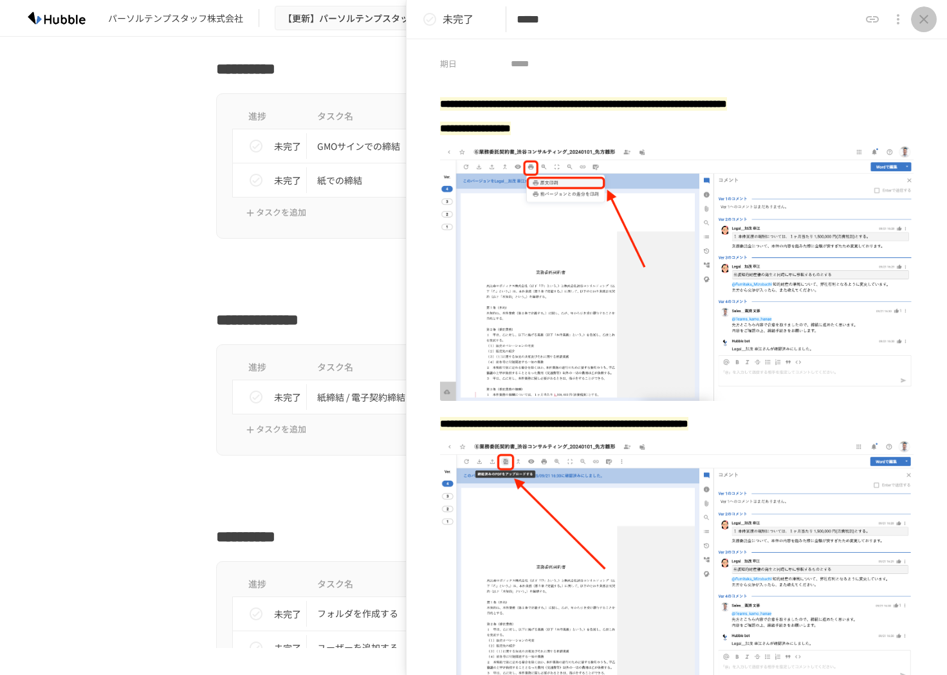
click at [922, 24] on icon "close drawer" at bounding box center [923, 19] width 15 height 15
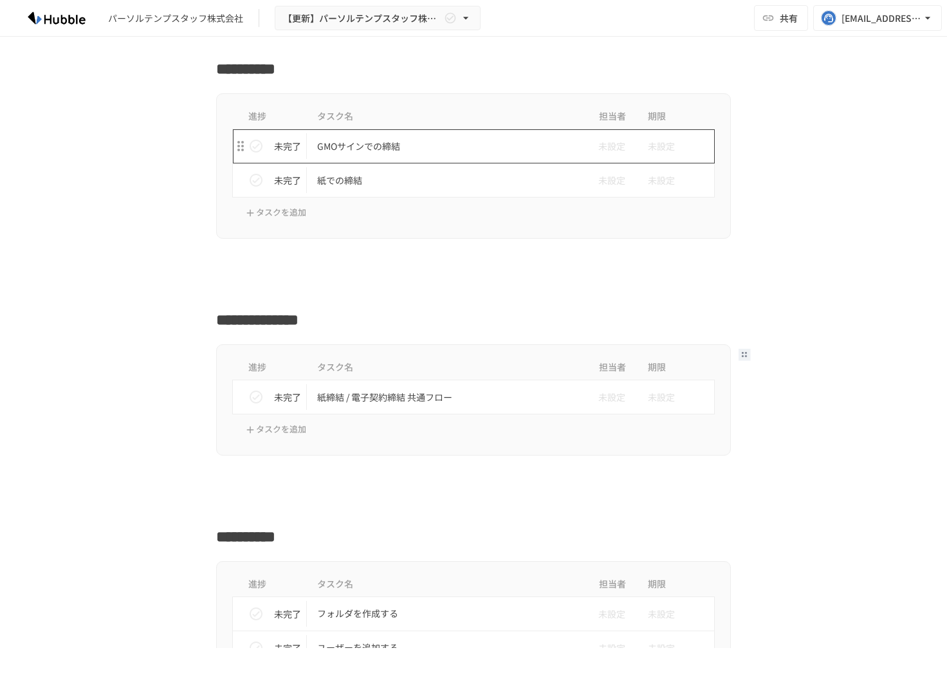
click at [389, 141] on p "GMOサインでの締結" at bounding box center [446, 146] width 259 height 16
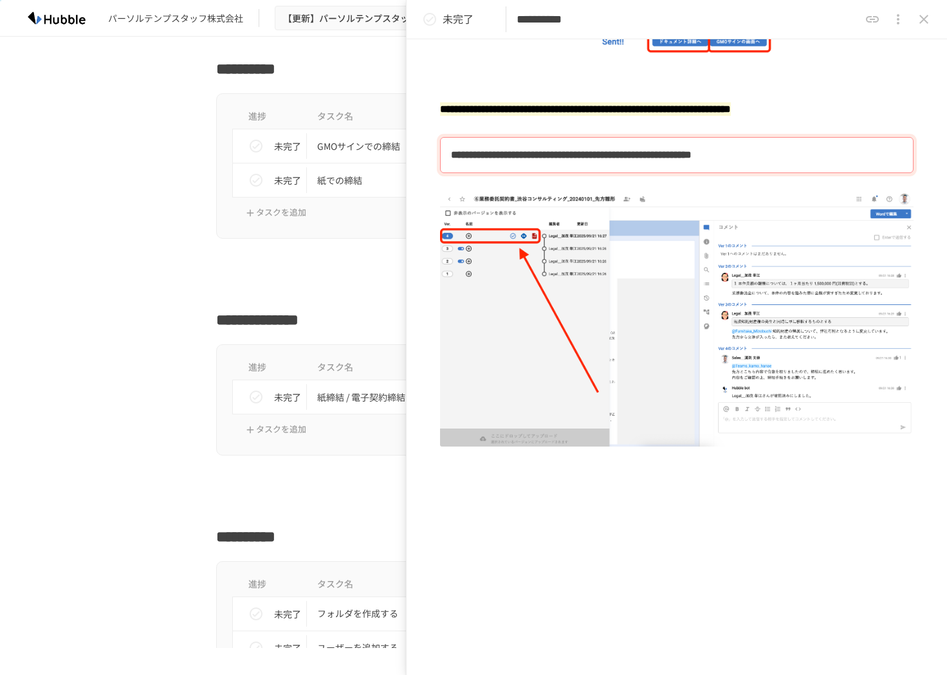
scroll to position [2306, 0]
click at [916, 24] on button "close drawer" at bounding box center [924, 19] width 26 height 26
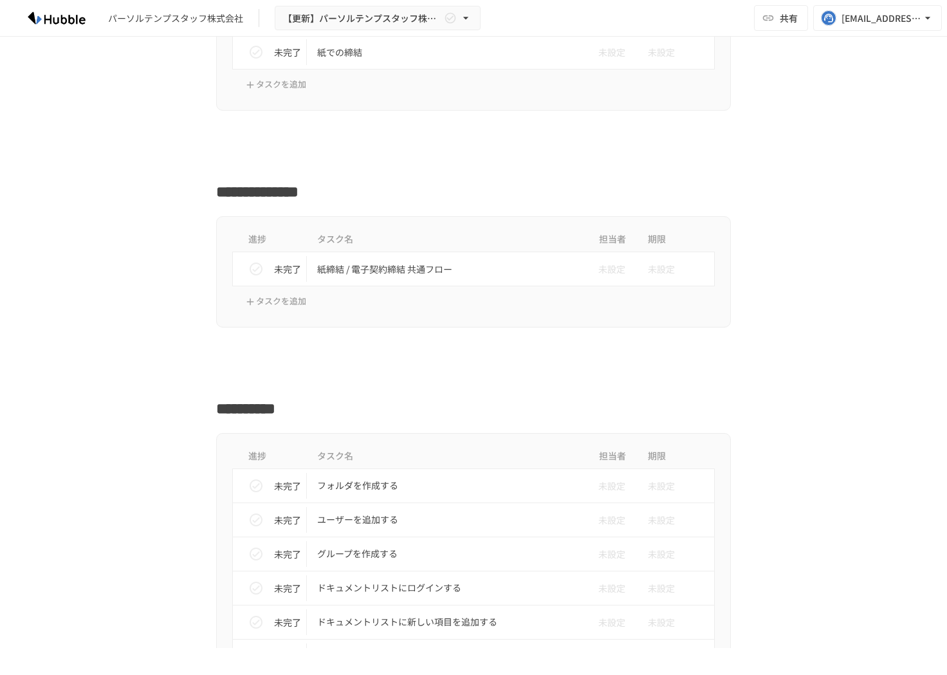
scroll to position [2138, 0]
click at [406, 266] on p "紙締結 / 電子契約締結 共通フロー" at bounding box center [446, 268] width 259 height 16
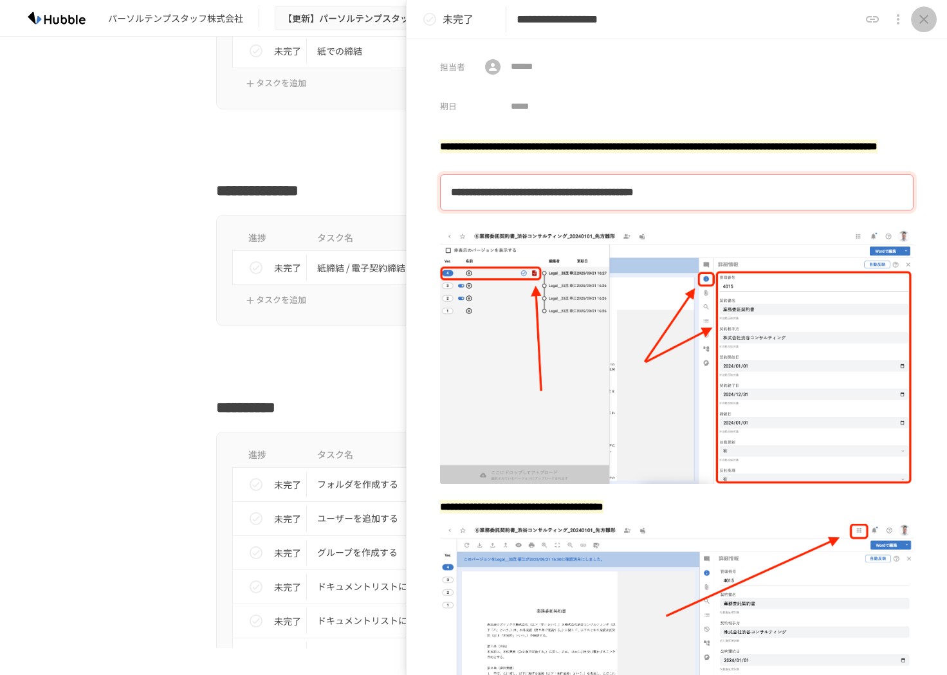
click at [924, 21] on icon "close drawer" at bounding box center [923, 19] width 15 height 15
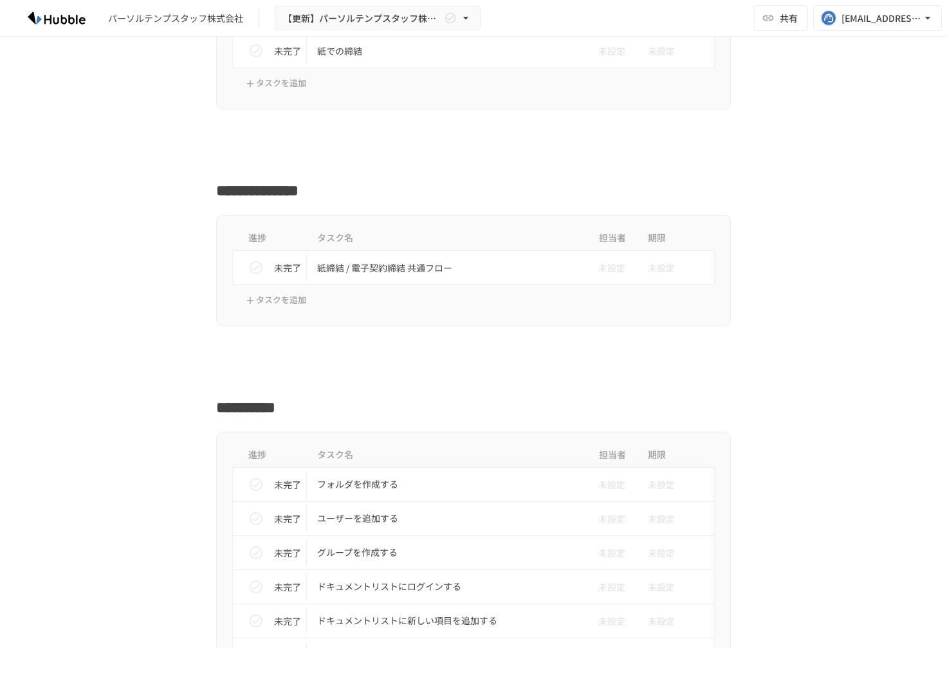
click at [878, 355] on div "**********" at bounding box center [473, 342] width 947 height 611
